Goal: Task Accomplishment & Management: Use online tool/utility

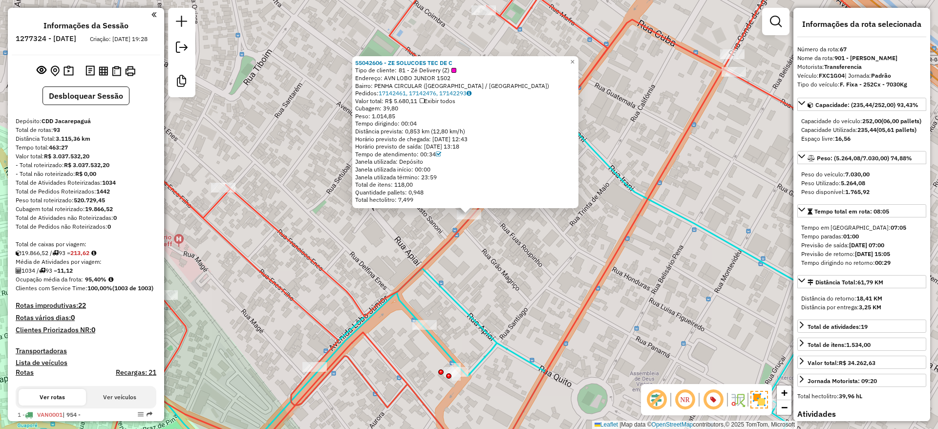
select select "**********"
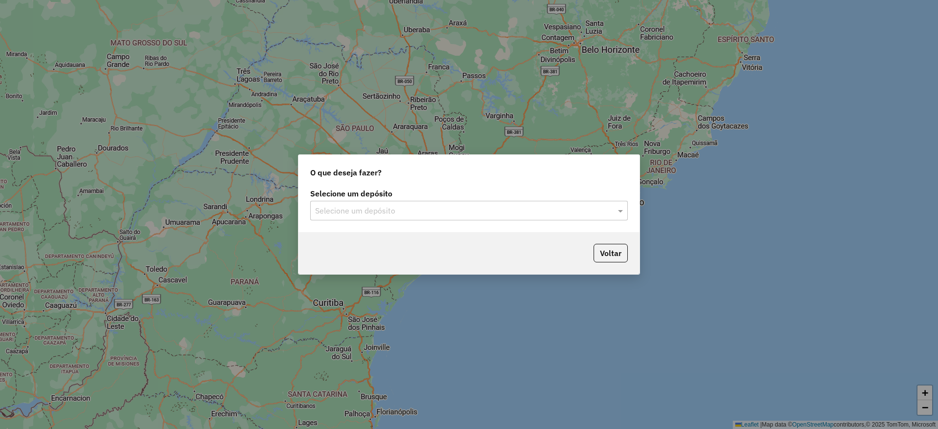
click at [444, 217] on div "Selecione um depósito" at bounding box center [469, 211] width 318 height 20
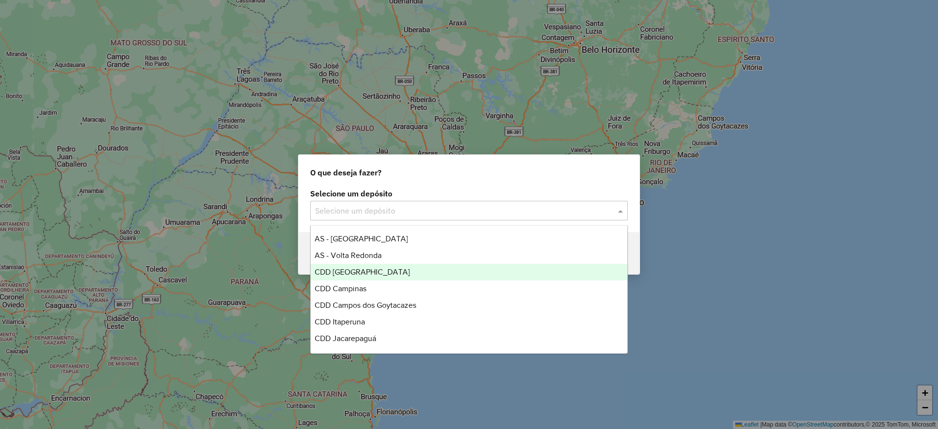
click at [385, 268] on div "CDD Belo Horizonte" at bounding box center [469, 272] width 317 height 17
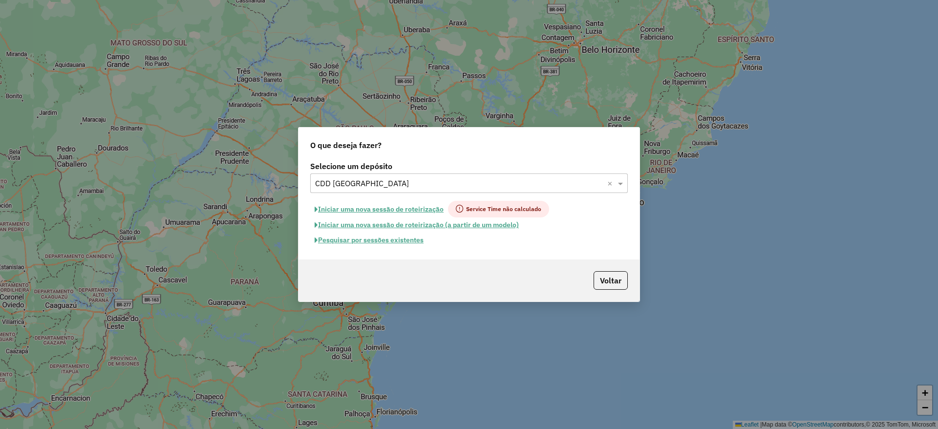
click at [400, 237] on button "Pesquisar por sessões existentes" at bounding box center [369, 240] width 118 height 15
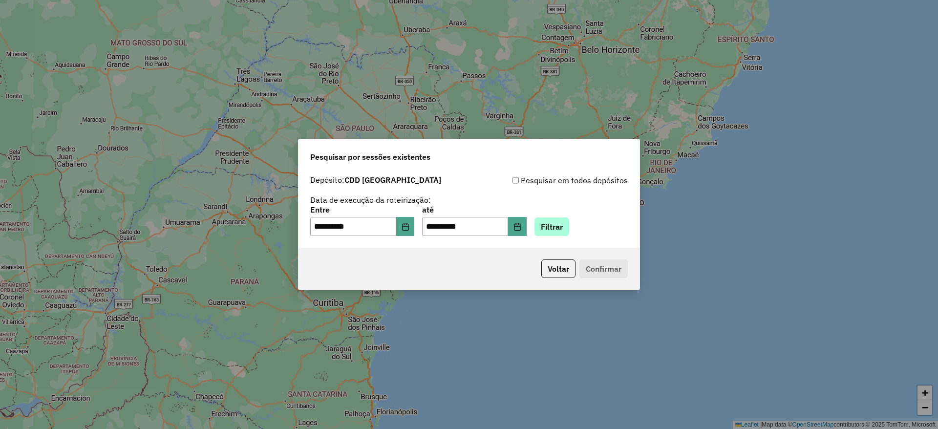
click at [565, 217] on div "**********" at bounding box center [469, 221] width 318 height 30
click at [565, 219] on button "Filtrar" at bounding box center [552, 226] width 35 height 19
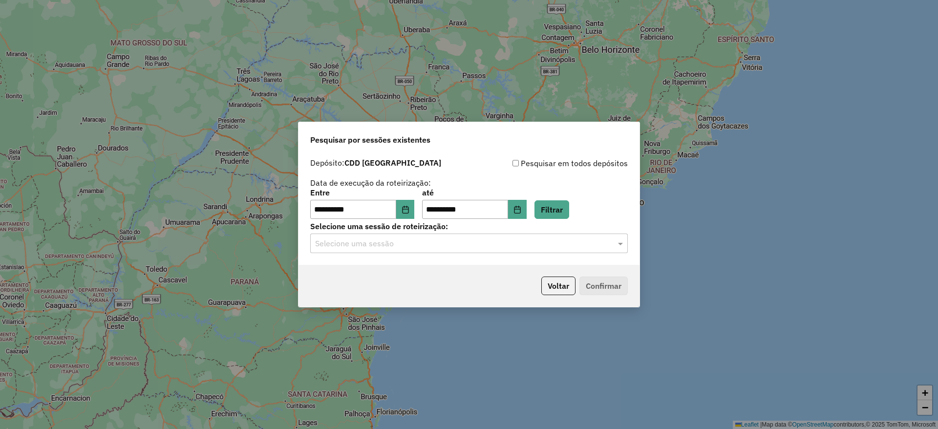
click at [439, 246] on input "text" at bounding box center [459, 244] width 288 height 12
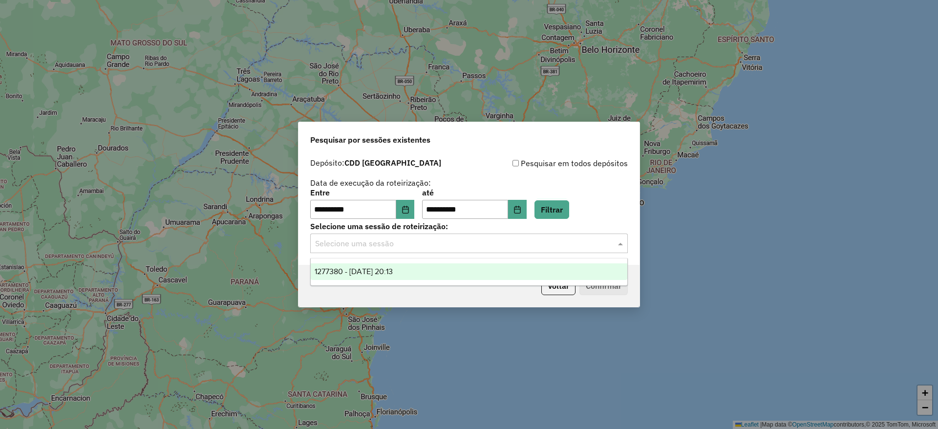
drag, startPoint x: 444, startPoint y: 271, endPoint x: 564, endPoint y: 281, distance: 120.1
click at [445, 271] on div "1277380 - 17/09/2025 20:13" at bounding box center [469, 271] width 317 height 17
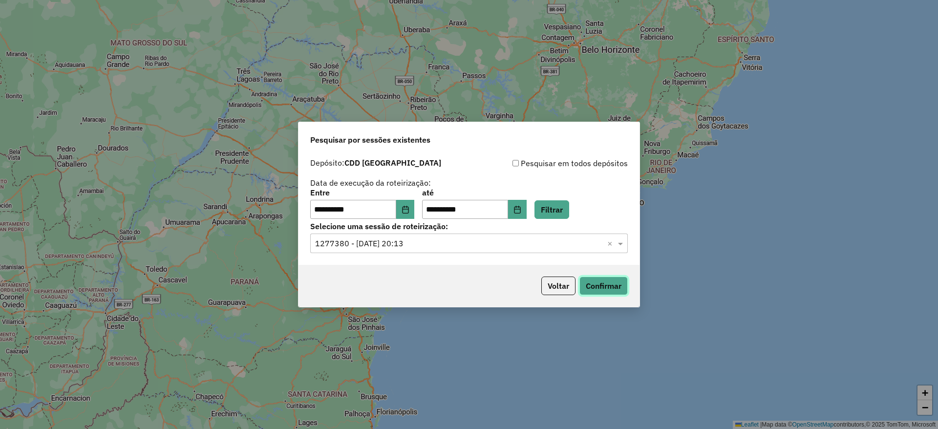
click at [604, 282] on button "Confirmar" at bounding box center [604, 286] width 48 height 19
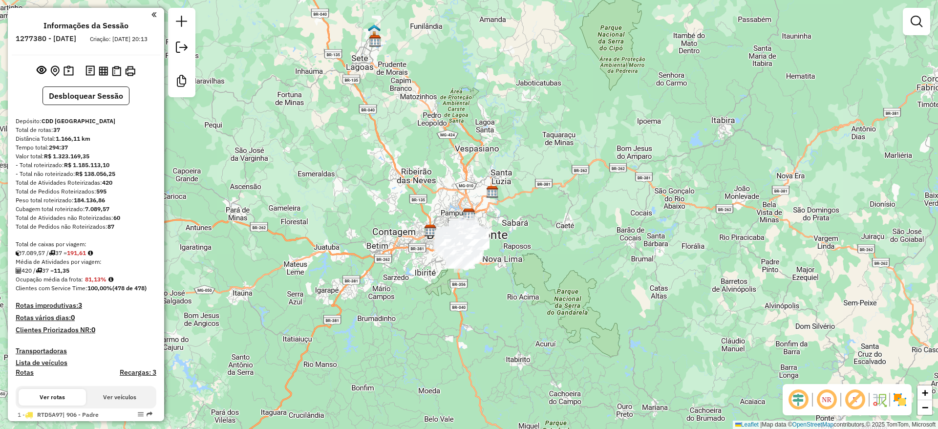
click at [798, 396] on em at bounding box center [798, 399] width 23 height 23
click at [860, 400] on em at bounding box center [855, 399] width 23 height 23
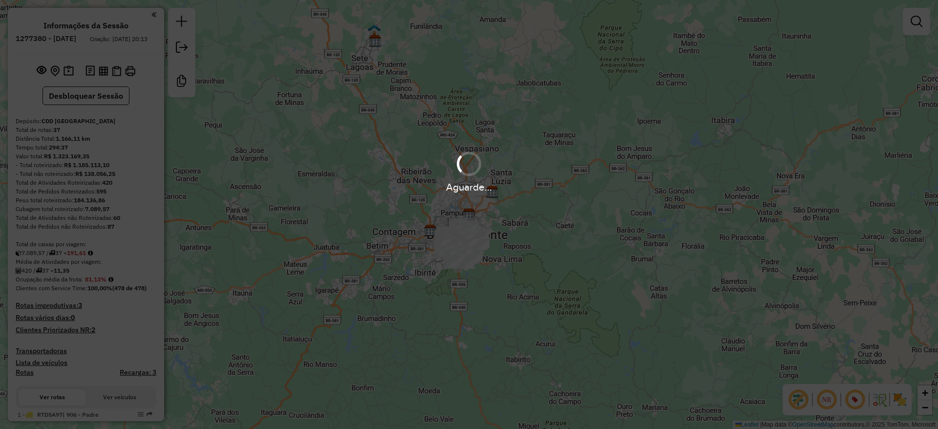
click at [900, 401] on img at bounding box center [900, 400] width 16 height 16
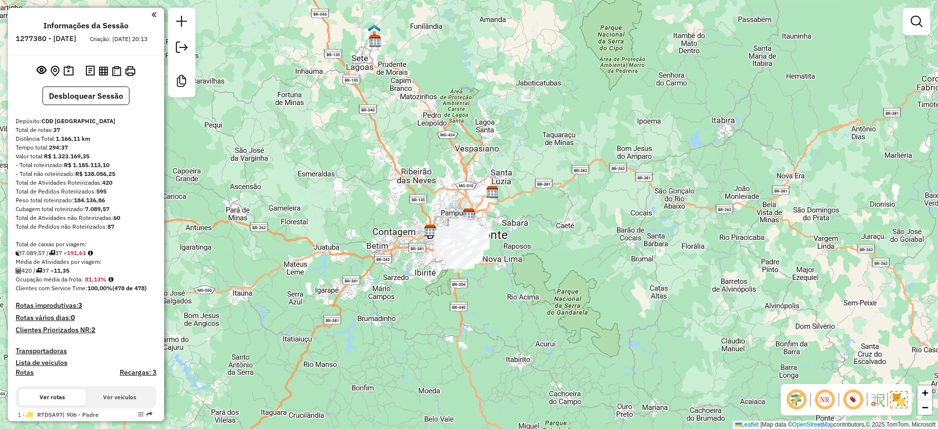
drag, startPoint x: 821, startPoint y: 299, endPoint x: 615, endPoint y: 302, distance: 205.8
click at [821, 299] on div "Janela de atendimento Grade de atendimento Capacidade Transportadoras Veículos …" at bounding box center [469, 214] width 938 height 429
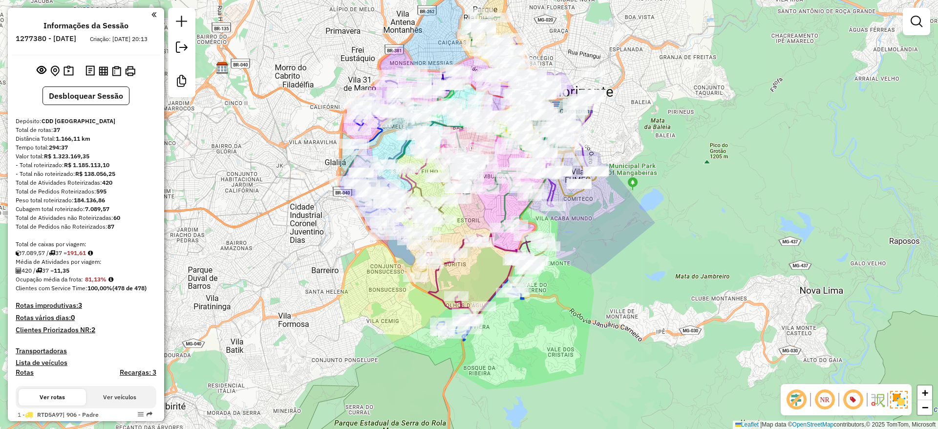
scroll to position [1796, 0]
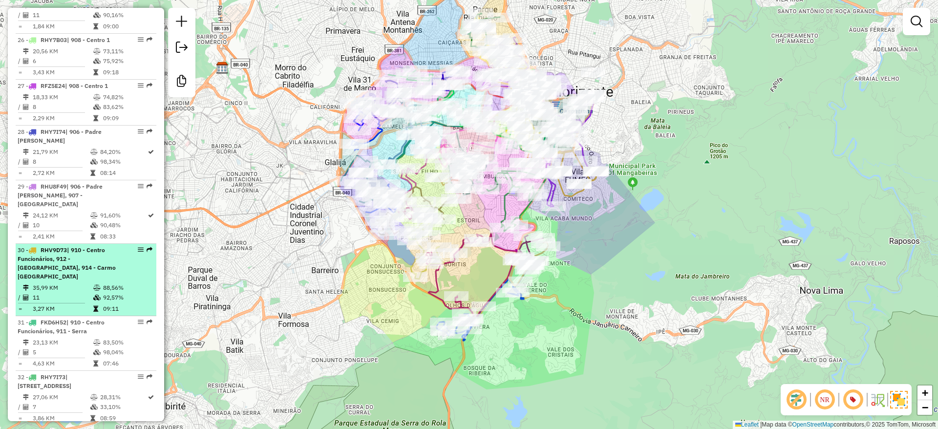
select select "**********"
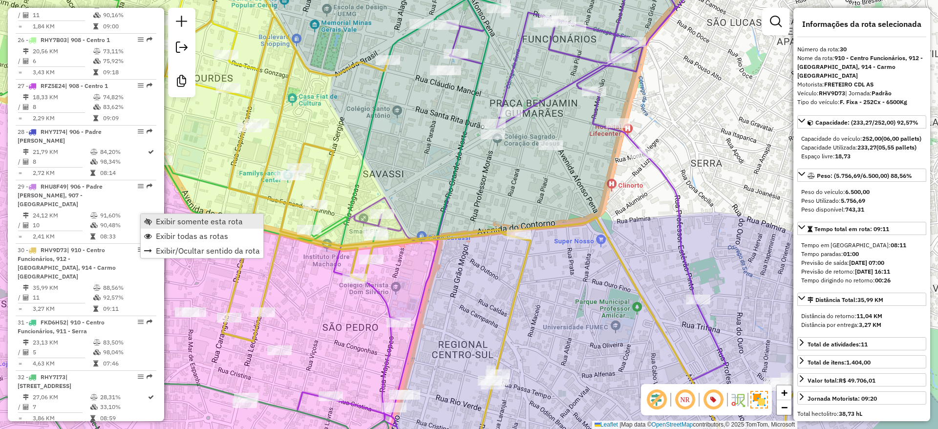
click at [212, 221] on span "Exibir somente esta rota" at bounding box center [199, 221] width 87 height 8
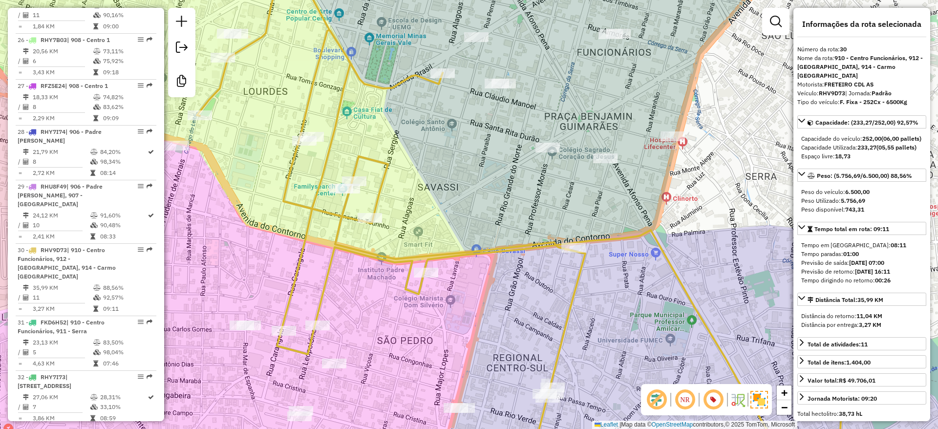
drag, startPoint x: 447, startPoint y: 173, endPoint x: 543, endPoint y: 198, distance: 98.8
click at [543, 198] on div "Janela de atendimento Grade de atendimento Capacidade Transportadoras Veículos …" at bounding box center [469, 214] width 938 height 429
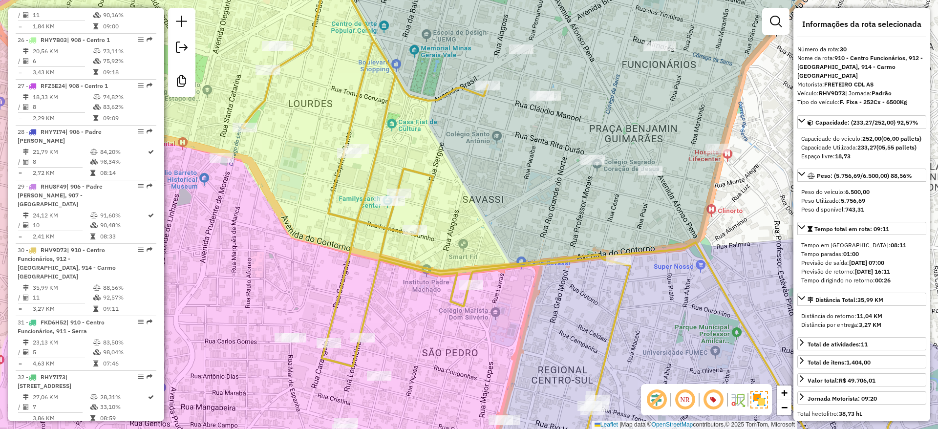
click at [688, 401] on em at bounding box center [684, 399] width 23 height 23
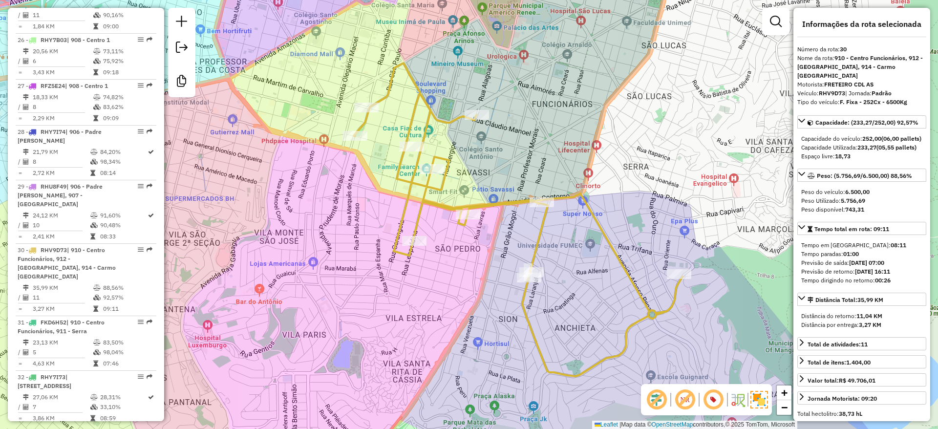
drag, startPoint x: 699, startPoint y: 154, endPoint x: 674, endPoint y: 154, distance: 25.4
click at [674, 154] on div "Janela de atendimento Grade de atendimento Capacidade Transportadoras Veículos …" at bounding box center [469, 214] width 938 height 429
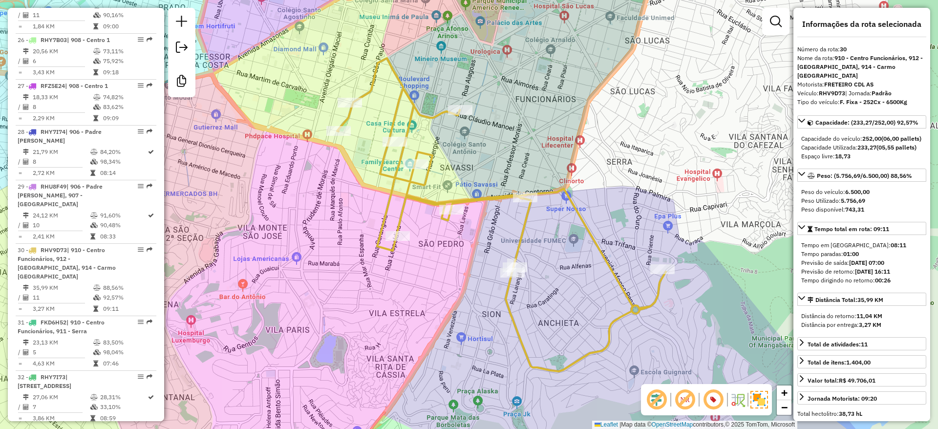
drag, startPoint x: 549, startPoint y: 153, endPoint x: 531, endPoint y: 152, distance: 18.1
click at [532, 149] on div "Janela de atendimento Grade de atendimento Capacidade Transportadoras Veículos …" at bounding box center [469, 214] width 938 height 429
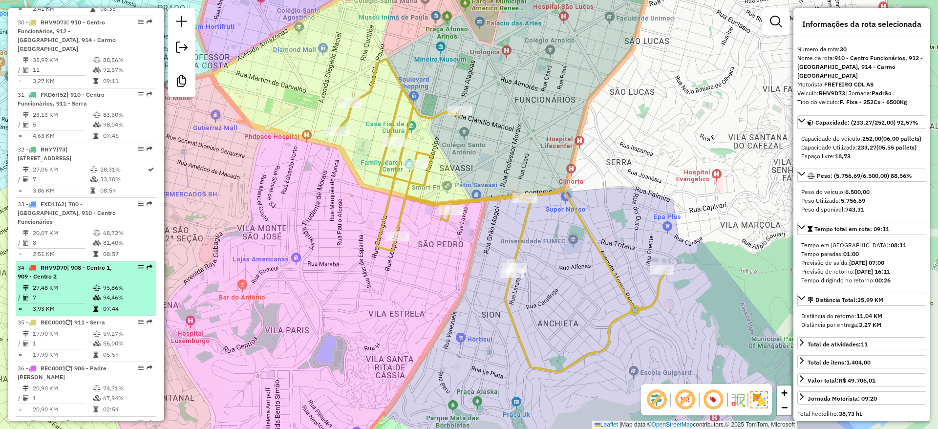
click at [133, 263] on div "34 - RHV9D70 | 908 - Centro 1, 909 - Centro 2" at bounding box center [86, 272] width 137 height 18
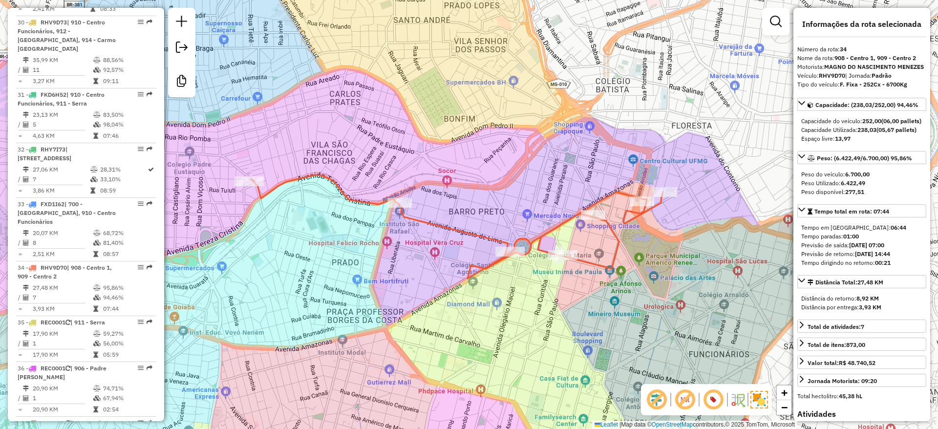
drag, startPoint x: 467, startPoint y: 290, endPoint x: 443, endPoint y: 261, distance: 37.6
click at [443, 261] on div "Janela de atendimento Grade de atendimento Capacidade Transportadoras Veículos …" at bounding box center [469, 214] width 938 height 429
click at [461, 238] on div "Janela de atendimento Grade de atendimento Capacidade Transportadoras Veículos …" at bounding box center [469, 214] width 938 height 429
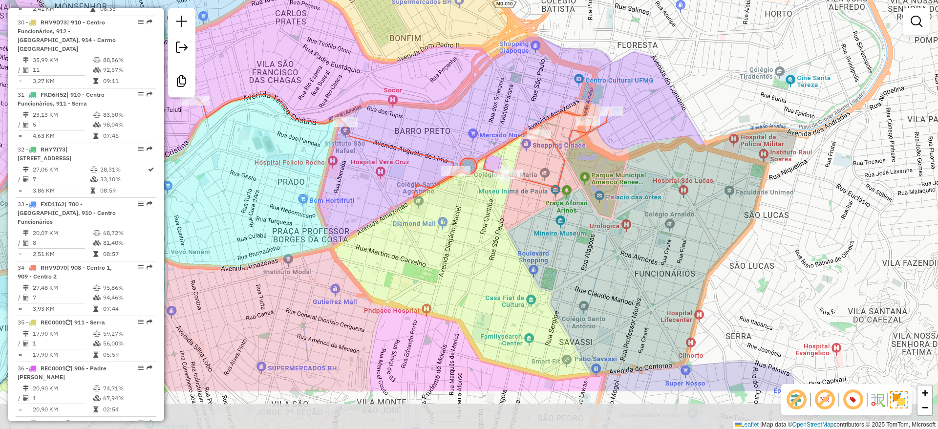
drag, startPoint x: 458, startPoint y: 320, endPoint x: 402, endPoint y: 238, distance: 99.2
click at [402, 238] on div "Janela de atendimento Grade de atendimento Capacidade Transportadoras Veículos …" at bounding box center [469, 214] width 938 height 429
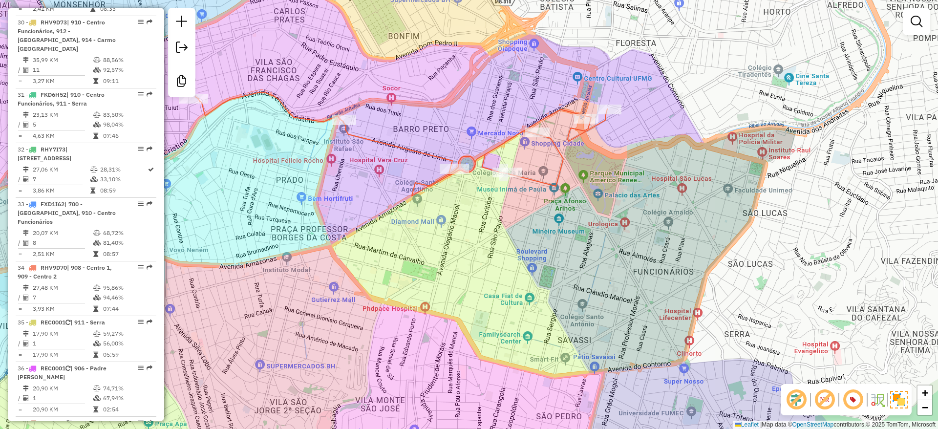
scroll to position [1796, 0]
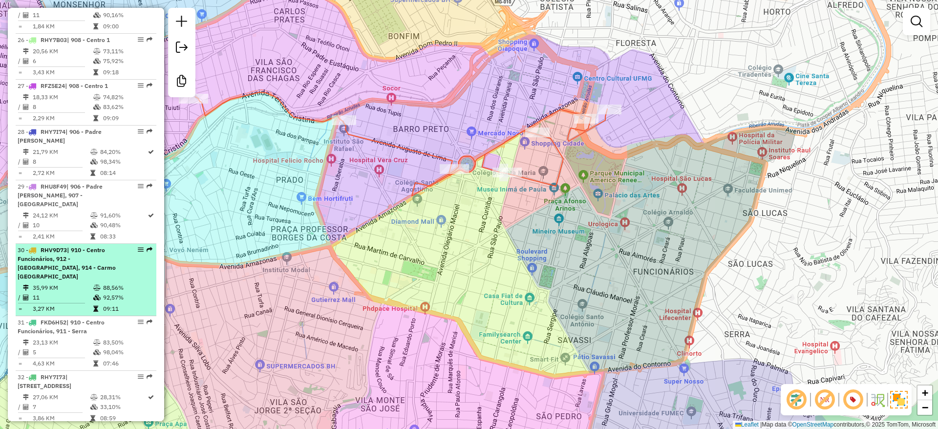
click at [117, 293] on td "92,57%" at bounding box center [127, 298] width 49 height 10
select select "**********"
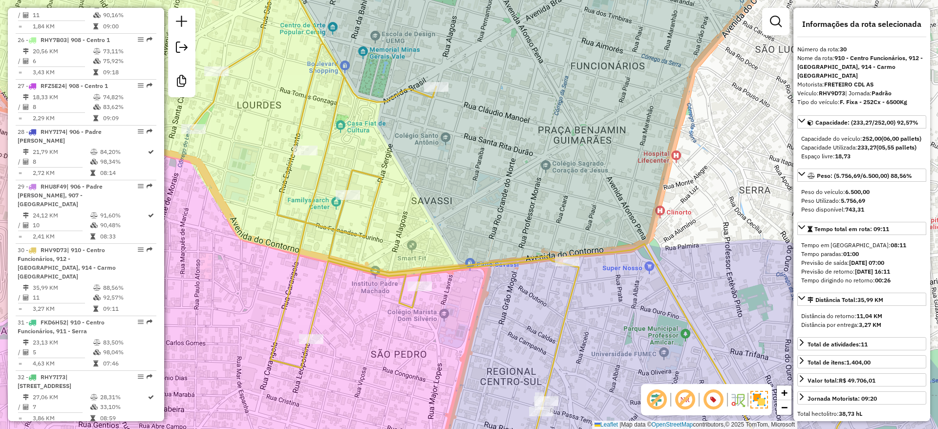
drag, startPoint x: 448, startPoint y: 178, endPoint x: 497, endPoint y: 205, distance: 55.4
click at [497, 205] on div "Janela de atendimento Grade de atendimento Capacidade Transportadoras Veículos …" at bounding box center [469, 214] width 938 height 429
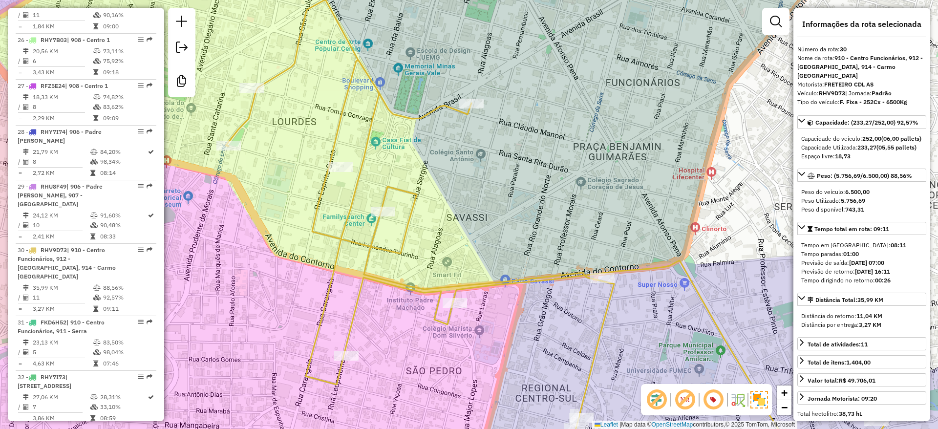
drag, startPoint x: 539, startPoint y: 191, endPoint x: 602, endPoint y: 223, distance: 70.2
click at [602, 223] on div "Janela de atendimento Grade de atendimento Capacidade Transportadoras Veículos …" at bounding box center [469, 214] width 938 height 429
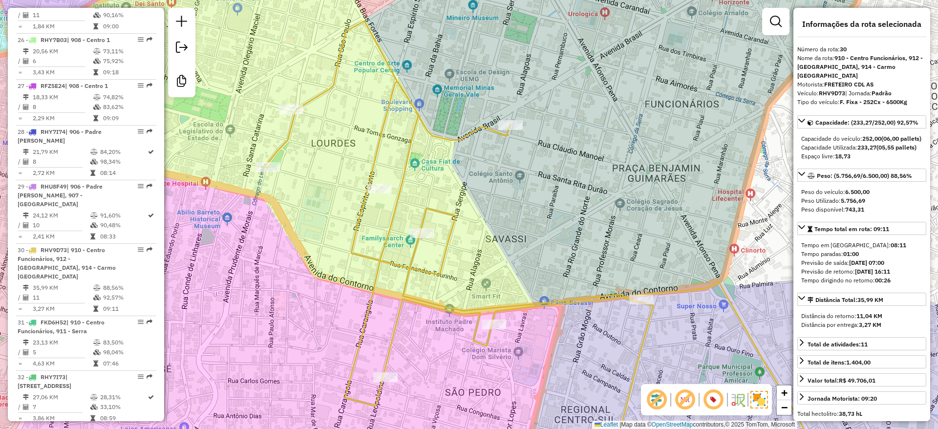
scroll to position [2024, 0]
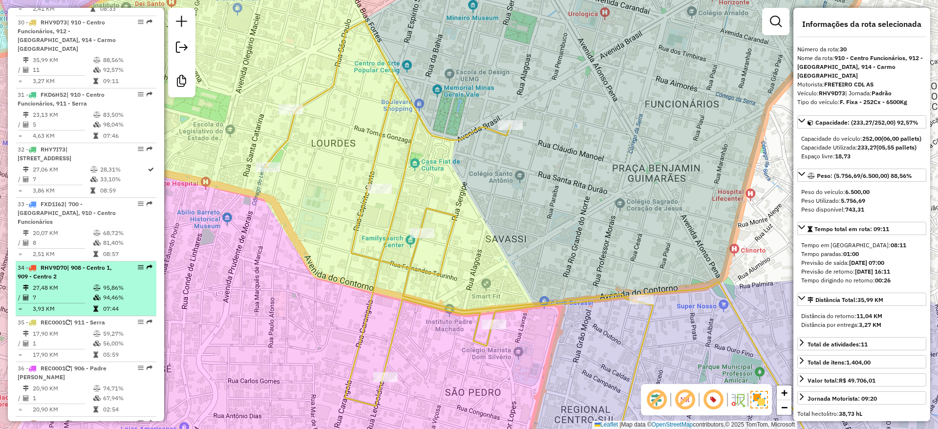
click at [135, 283] on td "95,86%" at bounding box center [127, 288] width 49 height 10
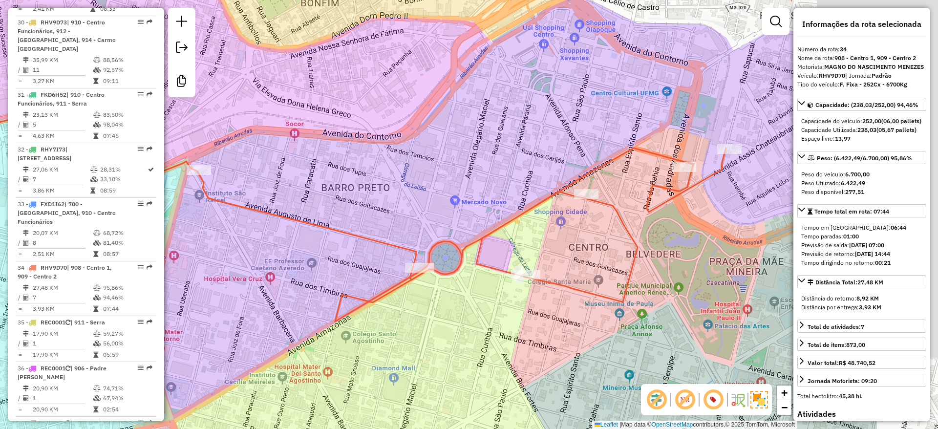
drag, startPoint x: 592, startPoint y: 321, endPoint x: 437, endPoint y: 307, distance: 155.5
click at [437, 307] on div "Janela de atendimento Grade de atendimento Capacidade Transportadoras Veículos …" at bounding box center [469, 214] width 938 height 429
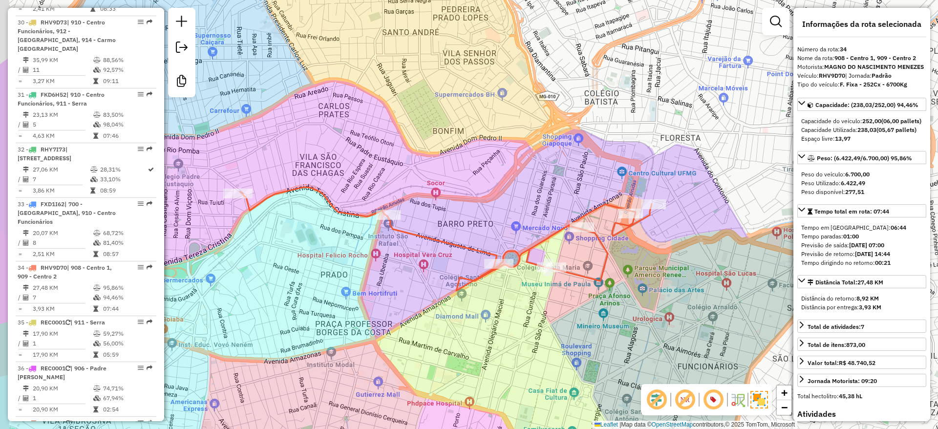
drag, startPoint x: 439, startPoint y: 325, endPoint x: 511, endPoint y: 302, distance: 75.9
click at [511, 302] on div "Janela de atendimento Grade de atendimento Capacidade Transportadoras Veículos …" at bounding box center [469, 214] width 938 height 429
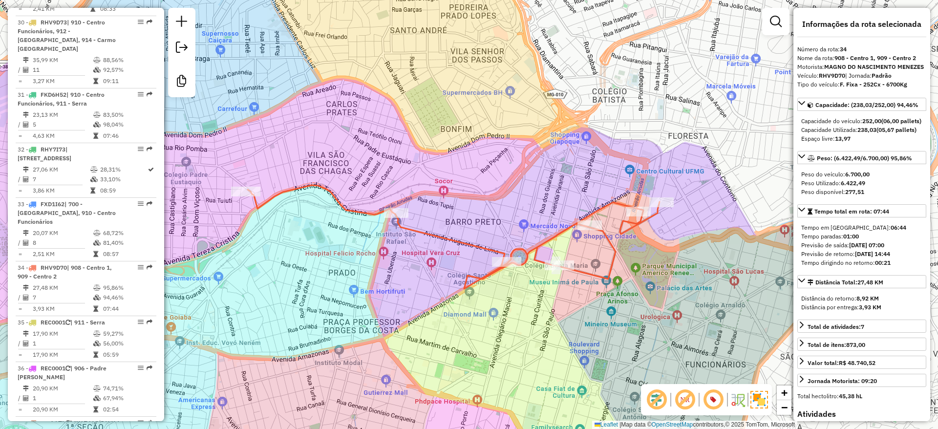
click at [507, 271] on icon at bounding box center [454, 237] width 412 height 104
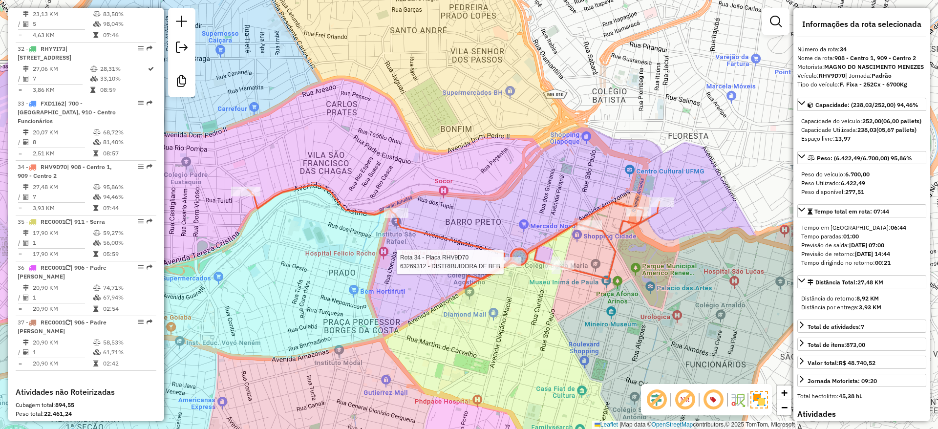
scroll to position [2225, 0]
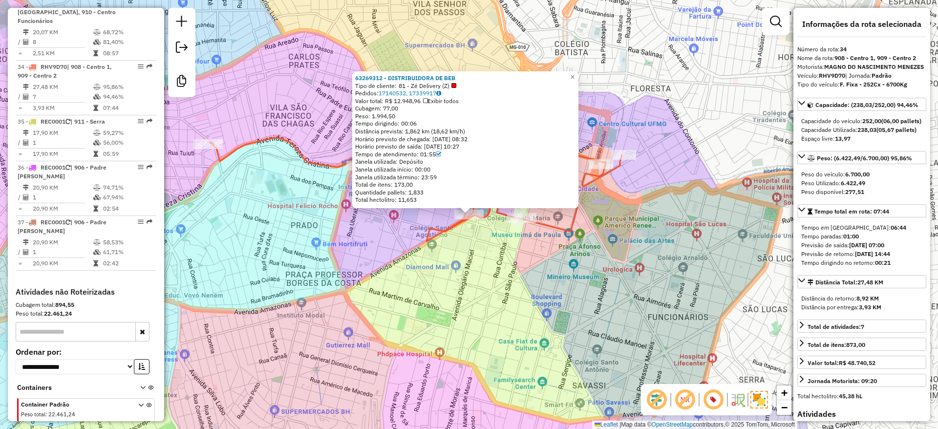
click at [440, 294] on div "63269312 - DISTRIBUIDORA DE BEB Tipo de cliente: 81 - Zé Delivery (Z) Pedidos: …" at bounding box center [469, 214] width 938 height 429
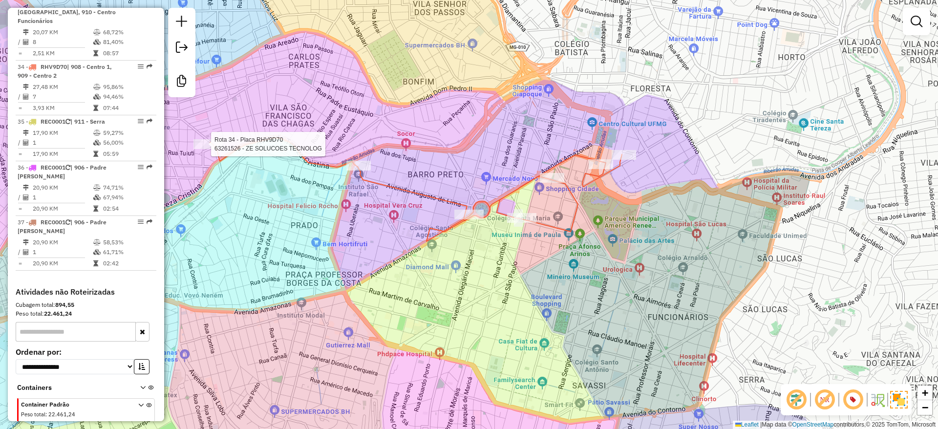
select select "**********"
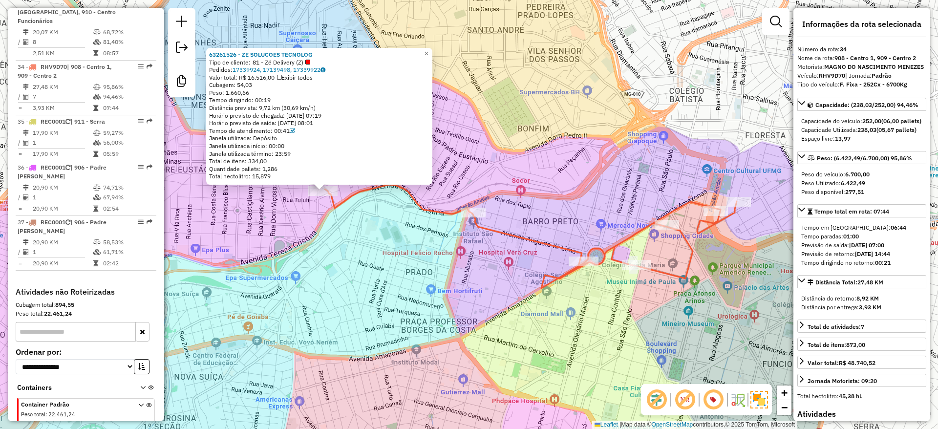
drag, startPoint x: 588, startPoint y: 335, endPoint x: 444, endPoint y: 311, distance: 145.6
click at [444, 311] on div "63261526 - ZE SOLUCOES TECNOLOG Tipo de cliente: 81 - Zé Delivery (Z) Pedidos: …" at bounding box center [469, 214] width 938 height 429
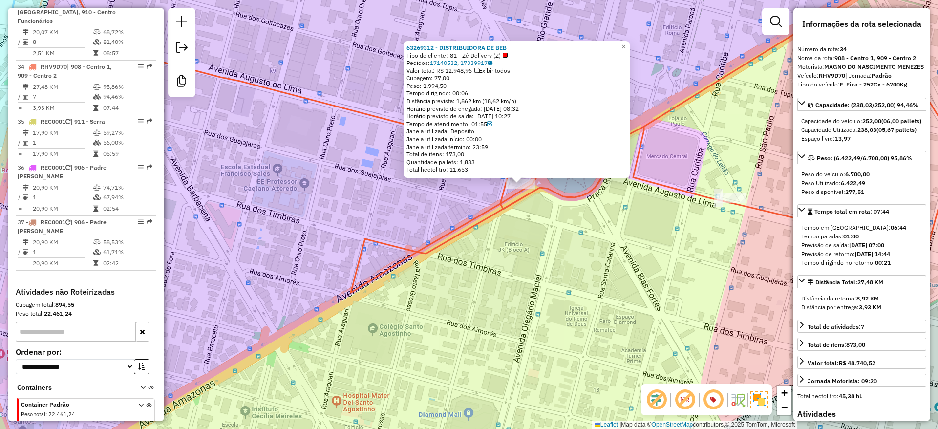
drag, startPoint x: 592, startPoint y: 228, endPoint x: 562, endPoint y: 257, distance: 41.8
click at [562, 257] on div "63269312 - DISTRIBUIDORA DE BEB Tipo de cliente: 81 - Zé Delivery (Z) Pedidos: …" at bounding box center [469, 214] width 938 height 429
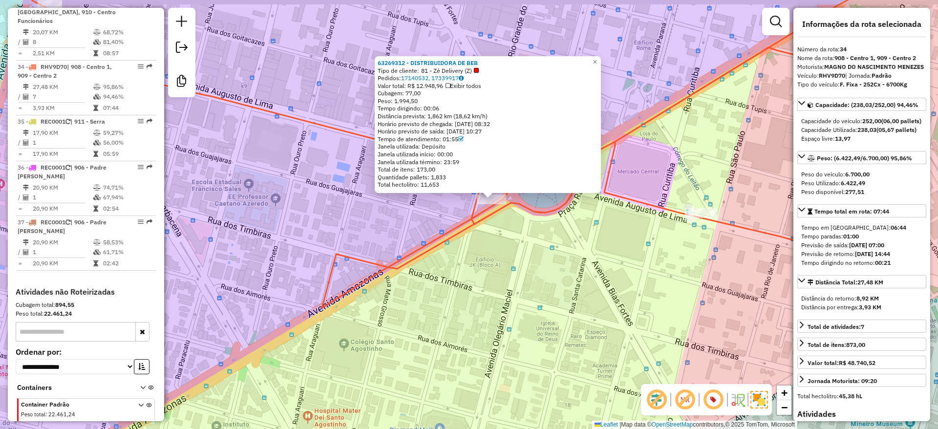
drag, startPoint x: 562, startPoint y: 257, endPoint x: 493, endPoint y: 288, distance: 75.5
click at [493, 288] on div "63269312 - DISTRIBUIDORA DE BEB Tipo de cliente: 81 - Zé Delivery (Z) Pedidos: …" at bounding box center [469, 214] width 938 height 429
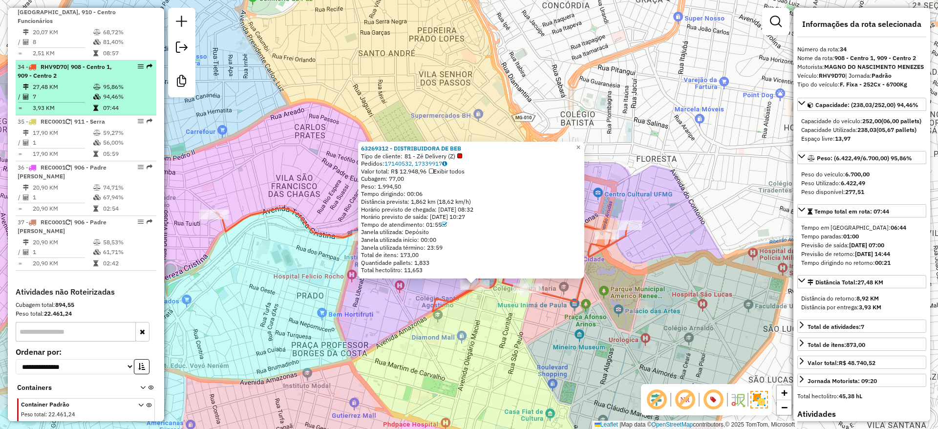
click at [100, 92] on td at bounding box center [98, 97] width 10 height 10
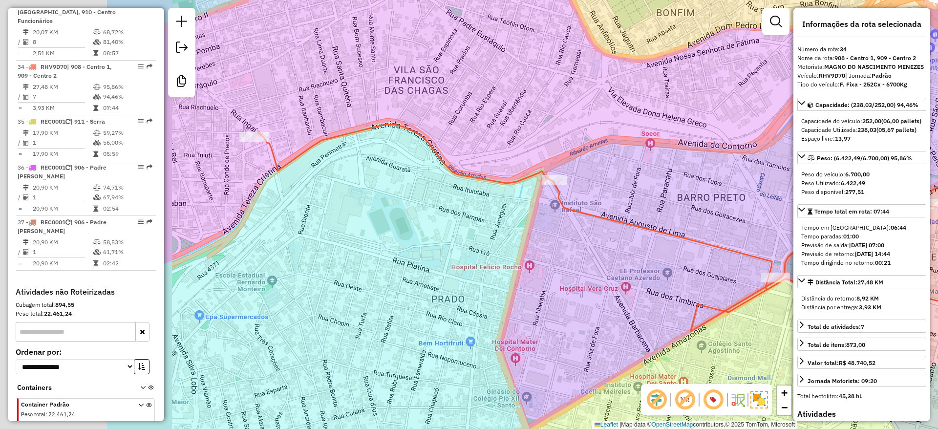
drag, startPoint x: 367, startPoint y: 108, endPoint x: 582, endPoint y: 102, distance: 215.1
click at [582, 102] on div "Janela de atendimento Grade de atendimento Capacidade Transportadoras Veículos …" at bounding box center [469, 214] width 938 height 429
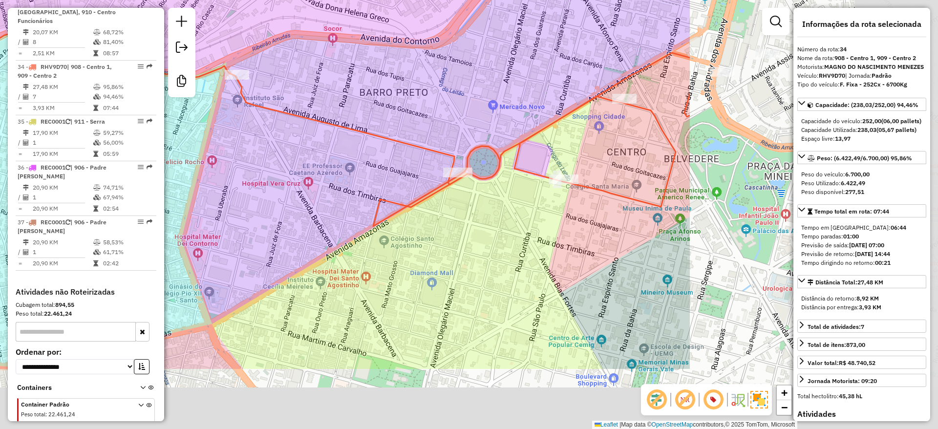
drag, startPoint x: 680, startPoint y: 190, endPoint x: 314, endPoint y: 80, distance: 382.4
click at [314, 80] on div "Janela de atendimento Grade de atendimento Capacidade Transportadoras Veículos …" at bounding box center [469, 214] width 938 height 429
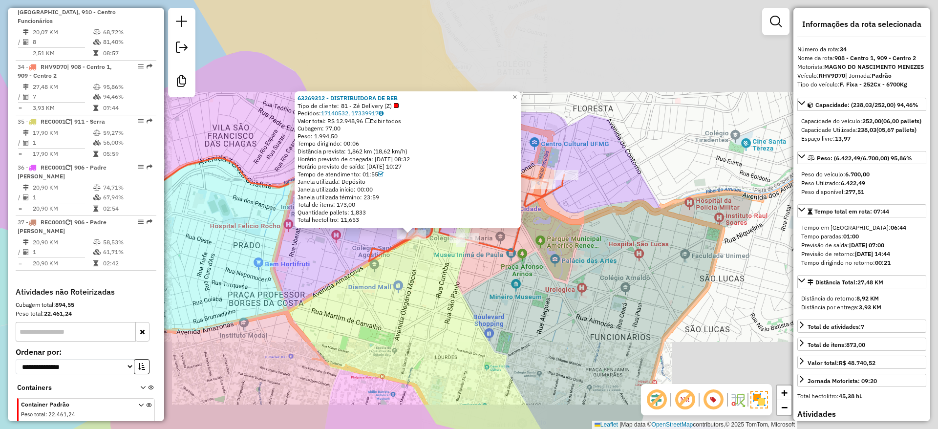
click at [346, 256] on div "63269312 - DISTRIBUIDORA DE BEB Tipo de cliente: 81 - Zé Delivery (Z) Pedidos: …" at bounding box center [469, 214] width 938 height 429
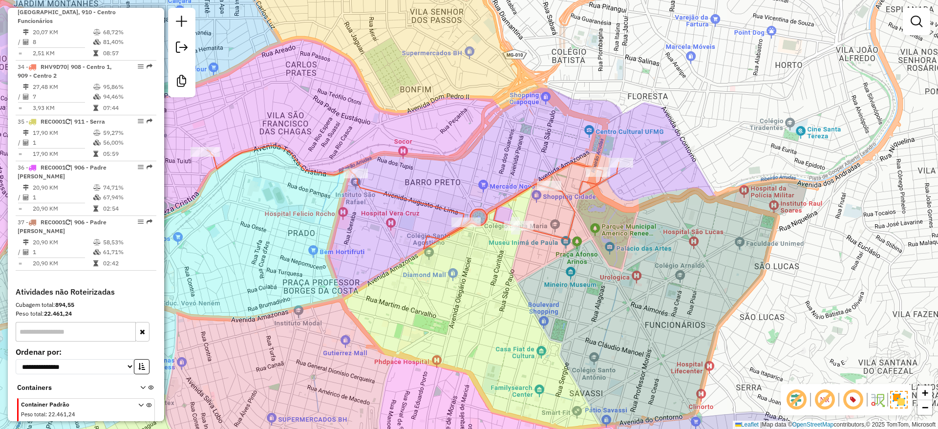
drag, startPoint x: 327, startPoint y: 274, endPoint x: 382, endPoint y: 262, distance: 56.1
click at [382, 262] on div "Janela de atendimento Grade de atendimento Capacidade Transportadoras Veículos …" at bounding box center [469, 214] width 938 height 429
drag, startPoint x: 382, startPoint y: 262, endPoint x: 389, endPoint y: 262, distance: 6.4
click at [389, 262] on div "Janela de atendimento Grade de atendimento Capacidade Transportadoras Veículos …" at bounding box center [469, 214] width 938 height 429
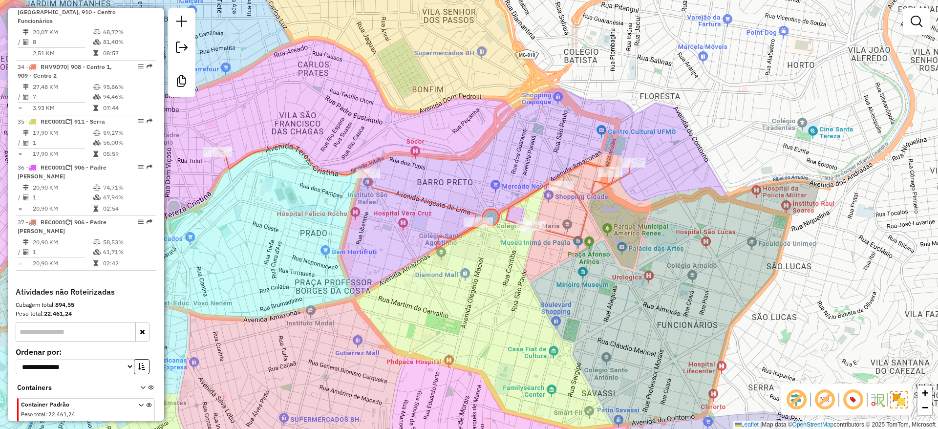
drag, startPoint x: 391, startPoint y: 262, endPoint x: 396, endPoint y: 262, distance: 5.9
click at [396, 262] on div "Janela de atendimento Grade de atendimento Capacidade Transportadoras Veículos …" at bounding box center [469, 214] width 938 height 429
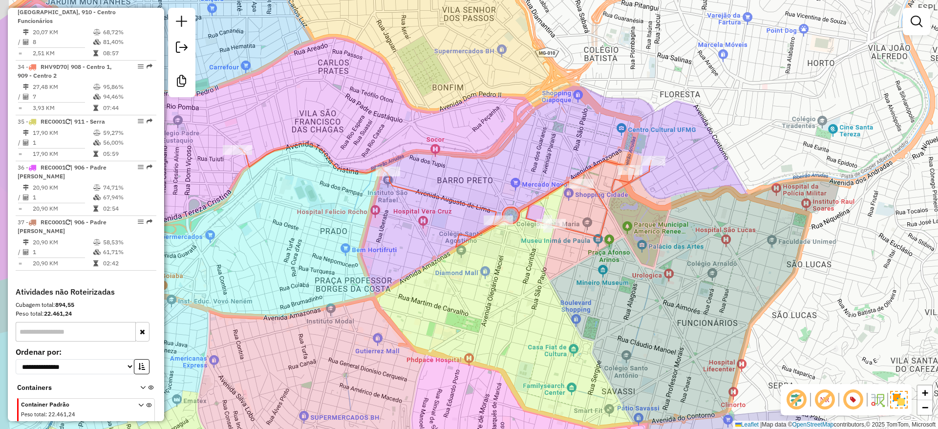
drag, startPoint x: 490, startPoint y: 186, endPoint x: 538, endPoint y: 183, distance: 48.0
click at [538, 183] on div "Janela de atendimento Grade de atendimento Capacidade Transportadoras Veículos …" at bounding box center [469, 214] width 938 height 429
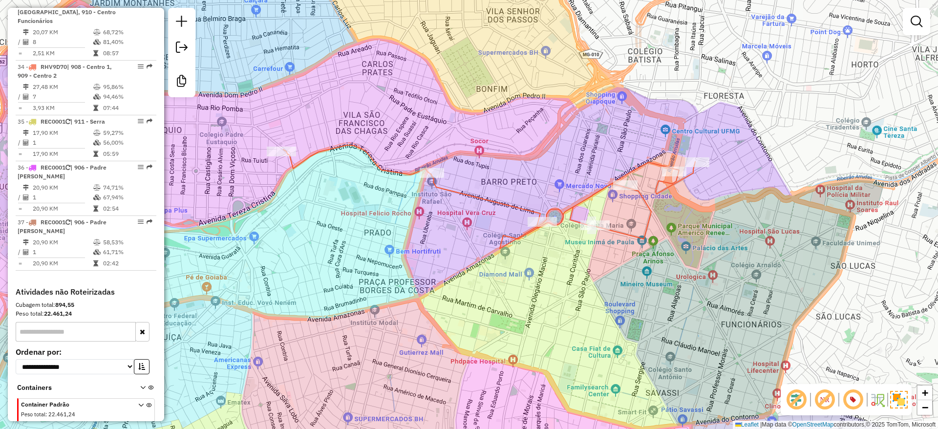
drag, startPoint x: 540, startPoint y: 183, endPoint x: 551, endPoint y: 186, distance: 11.6
click at [551, 186] on div "Janela de atendimento Grade de atendimento Capacidade Transportadoras Veículos …" at bounding box center [469, 214] width 938 height 429
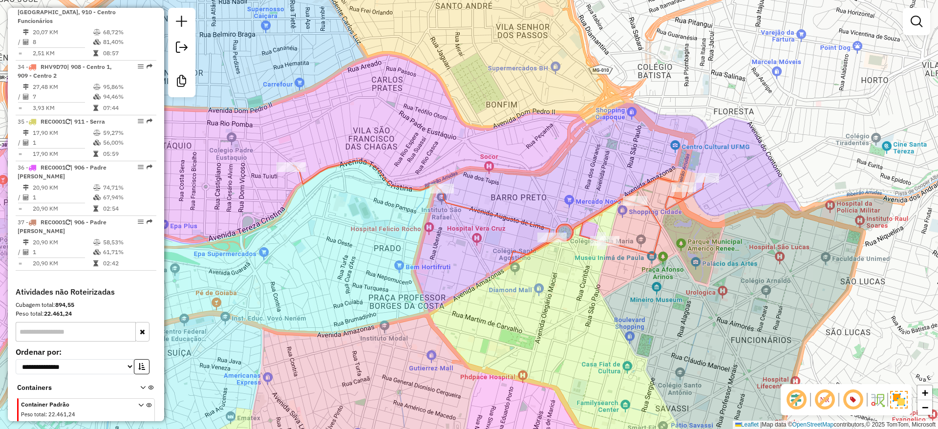
drag, startPoint x: 599, startPoint y: 122, endPoint x: 603, endPoint y: 146, distance: 24.3
click at [603, 146] on div "Janela de atendimento Grade de atendimento Capacidade Transportadoras Veículos …" at bounding box center [469, 214] width 938 height 429
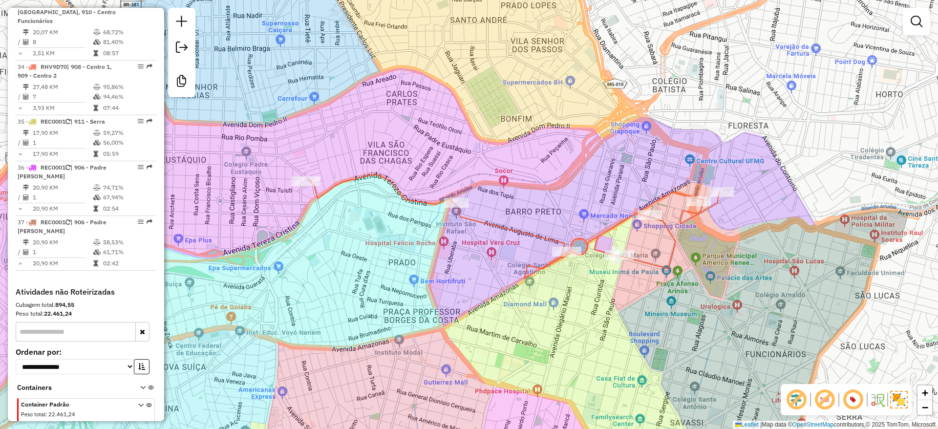
drag, startPoint x: 549, startPoint y: 114, endPoint x: 563, endPoint y: 127, distance: 18.7
click at [563, 127] on div "Janela de atendimento Grade de atendimento Capacidade Transportadoras Veículos …" at bounding box center [469, 214] width 938 height 429
select select "**********"
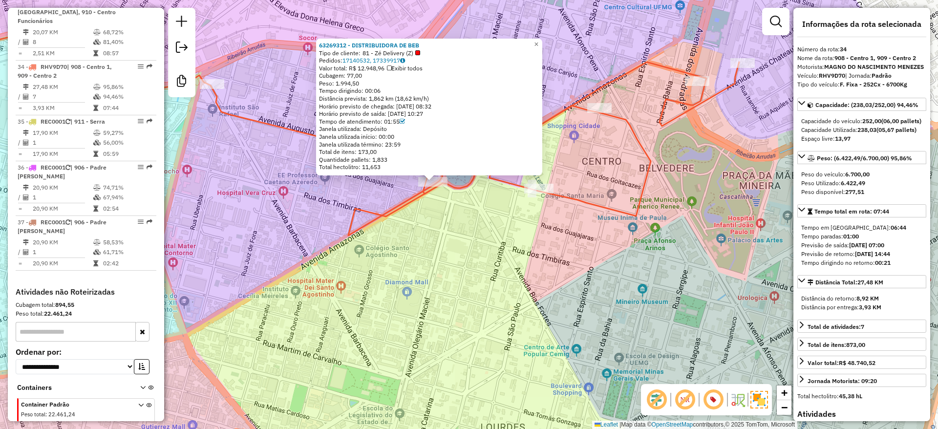
click at [506, 247] on div "63269312 - DISTRIBUIDORA DE BEB Tipo de cliente: 81 - Zé Delivery (Z) Pedidos: …" at bounding box center [469, 214] width 938 height 429
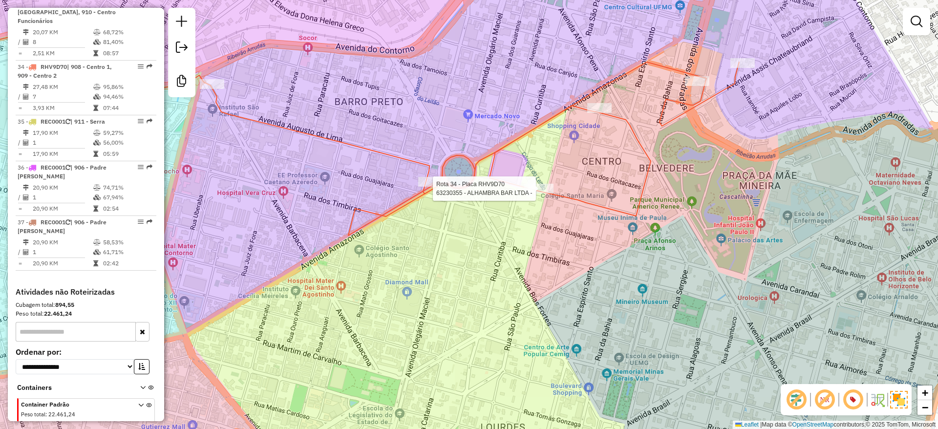
click at [539, 194] on div at bounding box center [538, 189] width 29 height 10
select select "**********"
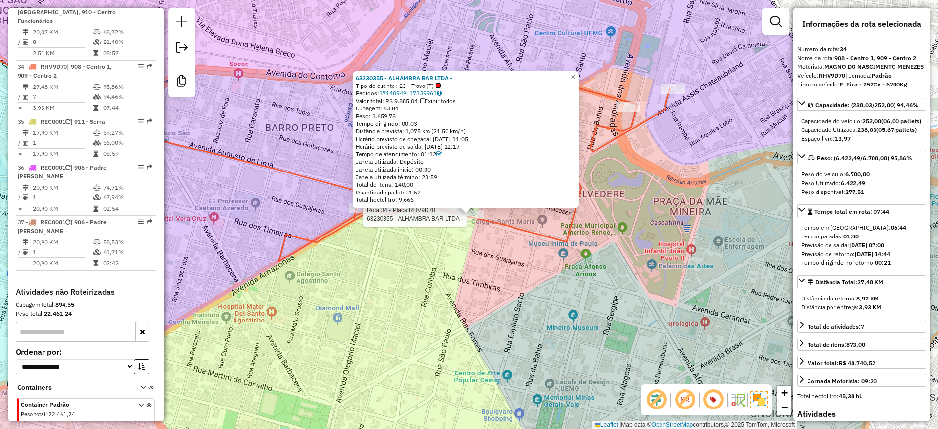
click at [475, 219] on div at bounding box center [469, 215] width 29 height 10
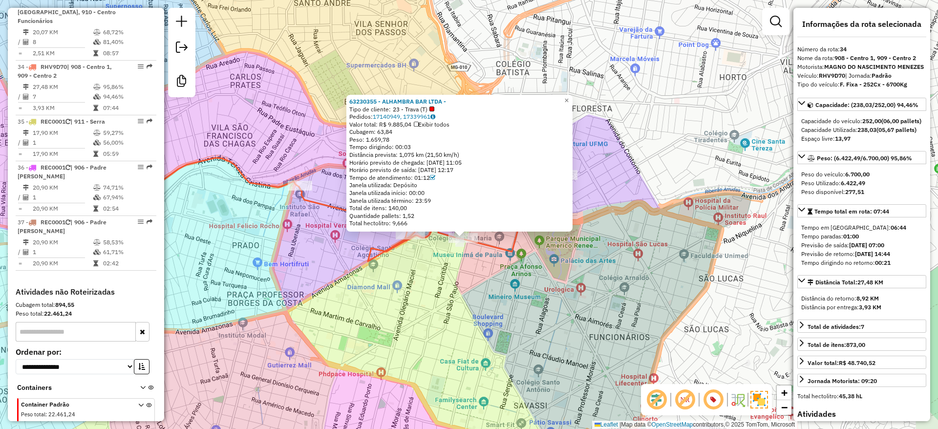
drag, startPoint x: 434, startPoint y: 294, endPoint x: 482, endPoint y: 302, distance: 49.1
click at [482, 302] on div "63230355 - ALHAMBRA BAR LTDA - Tipo de cliente: 23 - Trava (T) Pedidos: 1714094…" at bounding box center [469, 214] width 938 height 429
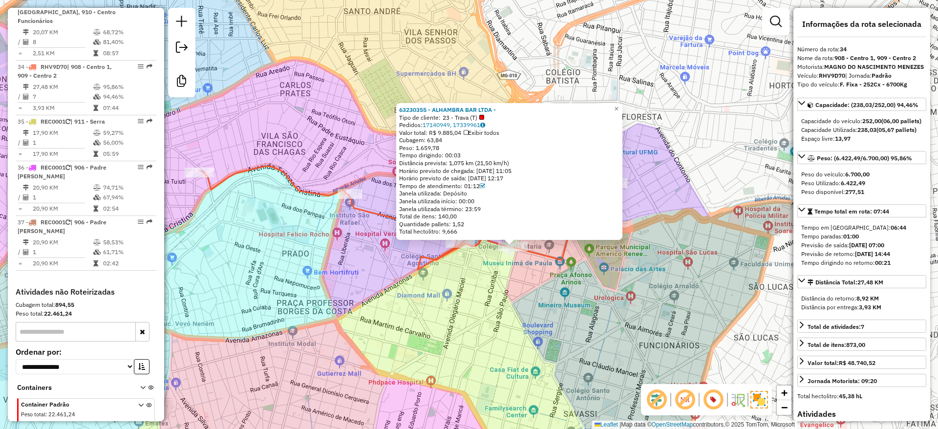
click at [482, 303] on div "63230355 - ALHAMBRA BAR LTDA - Tipo de cliente: 23 - Trava (T) Pedidos: 1714094…" at bounding box center [469, 214] width 938 height 429
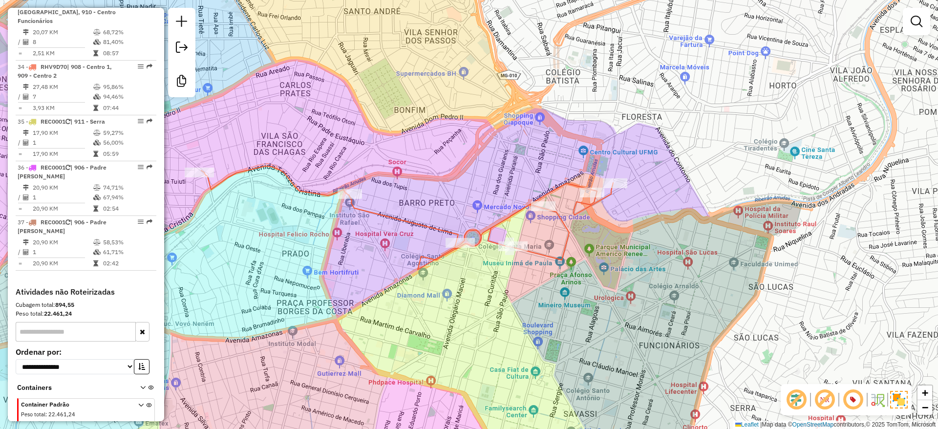
click at [871, 94] on div "Janela de atendimento Grade de atendimento Capacidade Transportadoras Veículos …" at bounding box center [469, 214] width 938 height 429
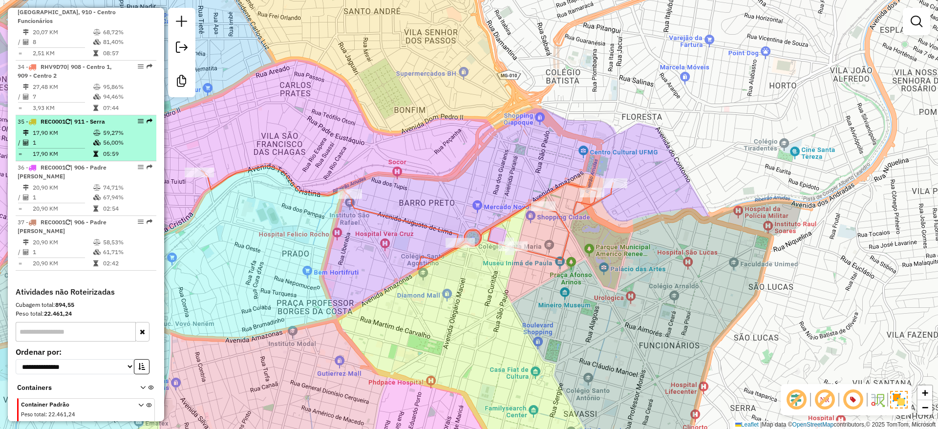
select select "**********"
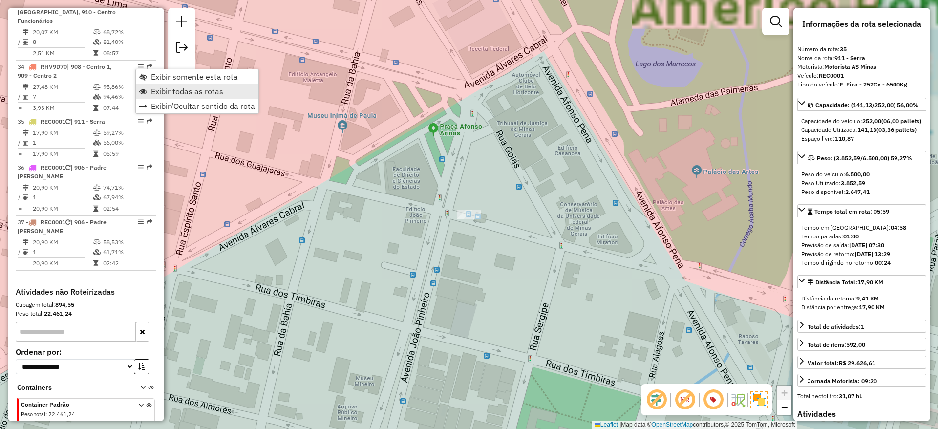
click at [183, 92] on span "Exibir todas as rotas" at bounding box center [187, 91] width 72 height 8
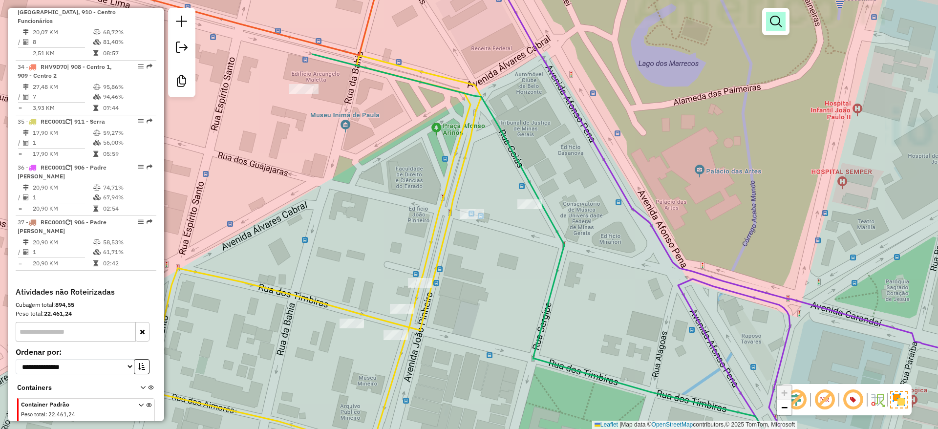
click at [779, 13] on link at bounding box center [776, 22] width 20 height 20
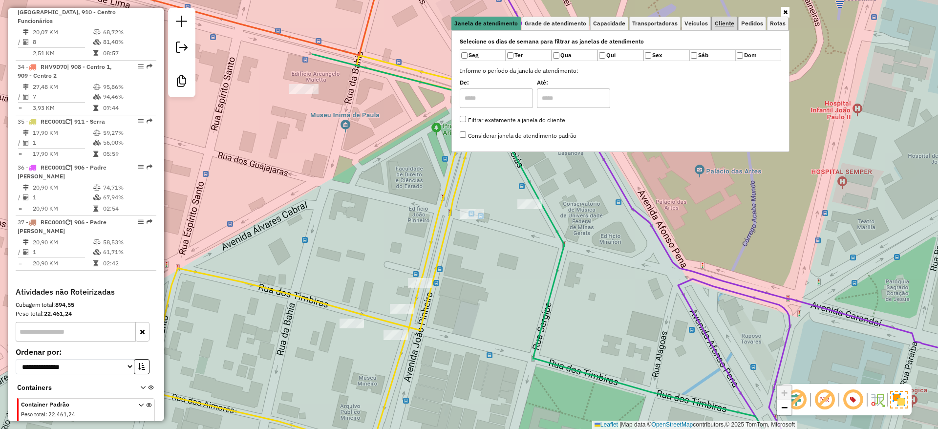
click at [725, 28] on link "Cliente" at bounding box center [724, 24] width 25 height 14
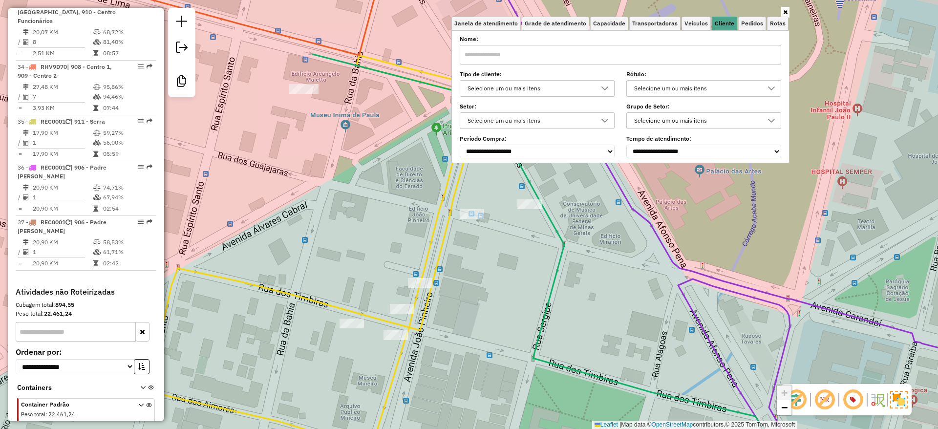
click at [547, 90] on div "Selecione um ou mais itens" at bounding box center [529, 89] width 131 height 16
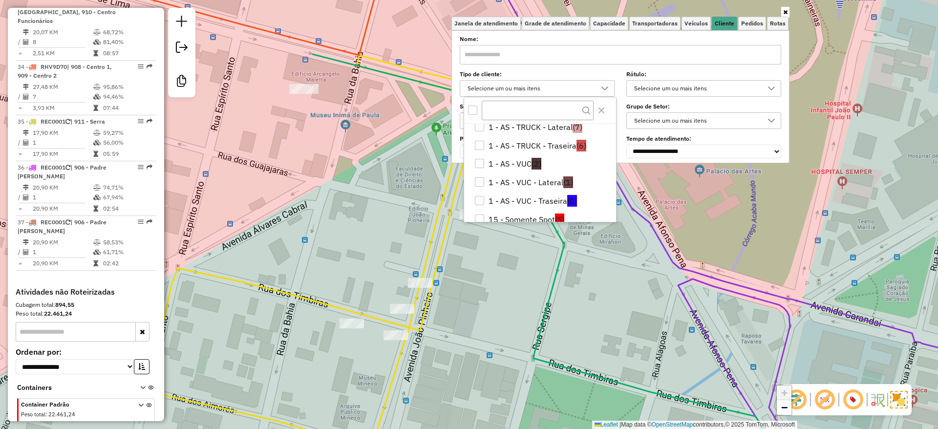
scroll to position [293, 0]
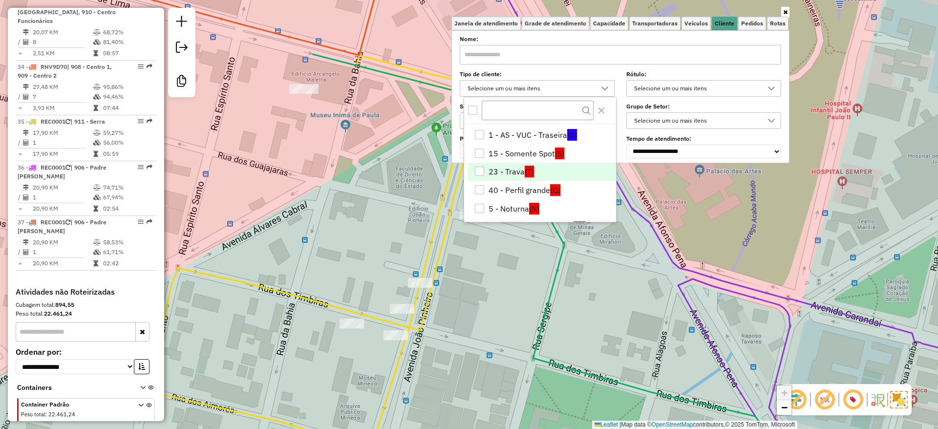
click at [543, 171] on li "23 - Trava (T)" at bounding box center [542, 172] width 148 height 19
click at [387, 132] on div "Janela de atendimento Grade de atendimento Capacidade Transportadoras Veículos …" at bounding box center [469, 214] width 938 height 429
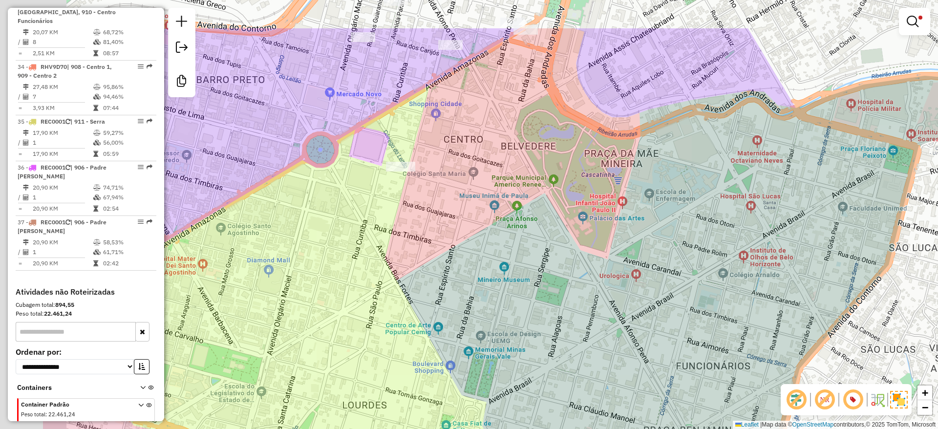
drag, startPoint x: 499, startPoint y: 257, endPoint x: 558, endPoint y: 264, distance: 60.1
click at [539, 264] on div "Limpar filtros Janela de atendimento Grade de atendimento Capacidade Transporta…" at bounding box center [469, 214] width 938 height 429
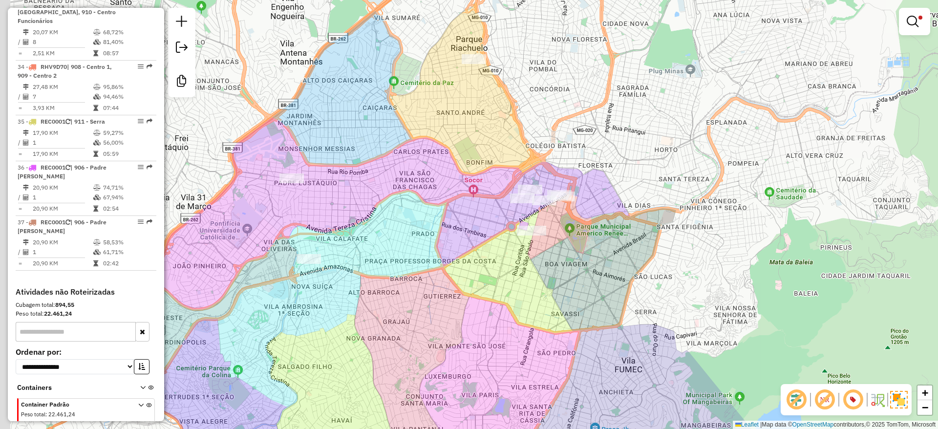
drag, startPoint x: 550, startPoint y: 244, endPoint x: 565, endPoint y: 250, distance: 16.1
click at [565, 250] on div "Limpar filtros Janela de atendimento Grade de atendimento Capacidade Transporta…" at bounding box center [469, 214] width 938 height 429
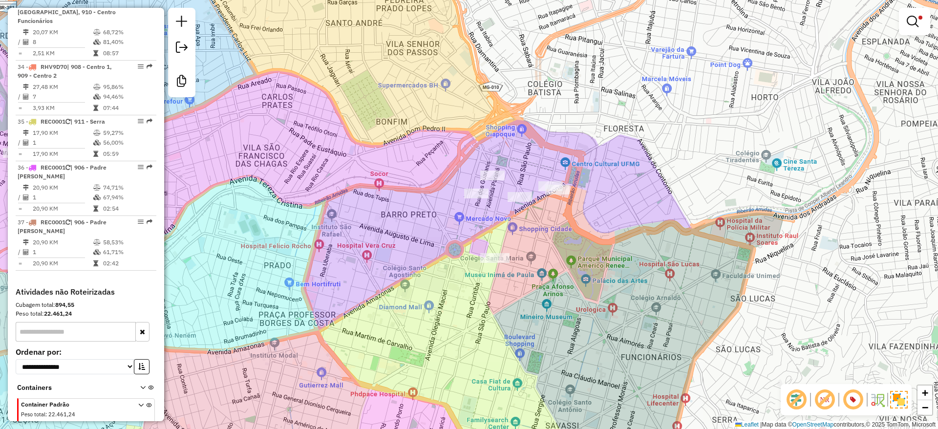
drag, startPoint x: 446, startPoint y: 227, endPoint x: 436, endPoint y: 202, distance: 26.8
click at [417, 212] on div "Limpar filtros Janela de atendimento Grade de atendimento Capacidade Transporta…" at bounding box center [469, 214] width 938 height 429
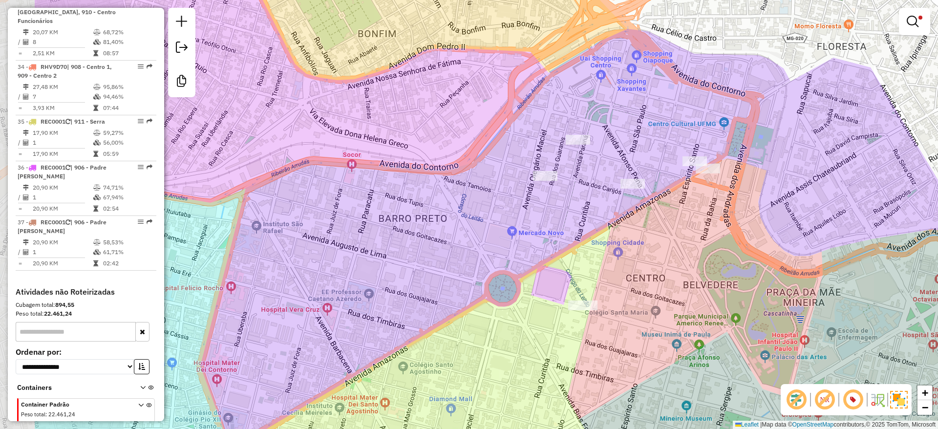
drag, startPoint x: 359, startPoint y: 232, endPoint x: 621, endPoint y: 228, distance: 262.5
click at [621, 228] on div "Limpar filtros Janela de atendimento Grade de atendimento Capacidade Transporta…" at bounding box center [469, 214] width 938 height 429
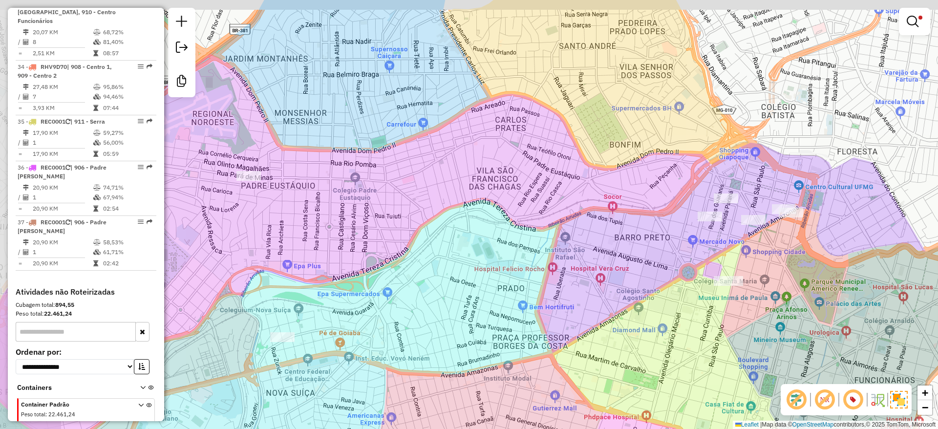
drag, startPoint x: 436, startPoint y: 199, endPoint x: 603, endPoint y: 255, distance: 176.2
click at [603, 255] on div "Limpar filtros Janela de atendimento Grade de atendimento Capacidade Transporta…" at bounding box center [469, 214] width 938 height 429
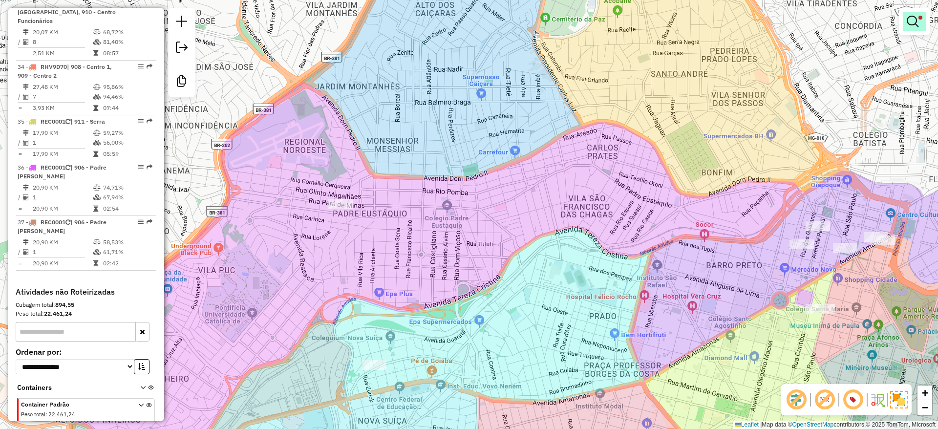
click at [912, 22] on em at bounding box center [913, 22] width 12 height 12
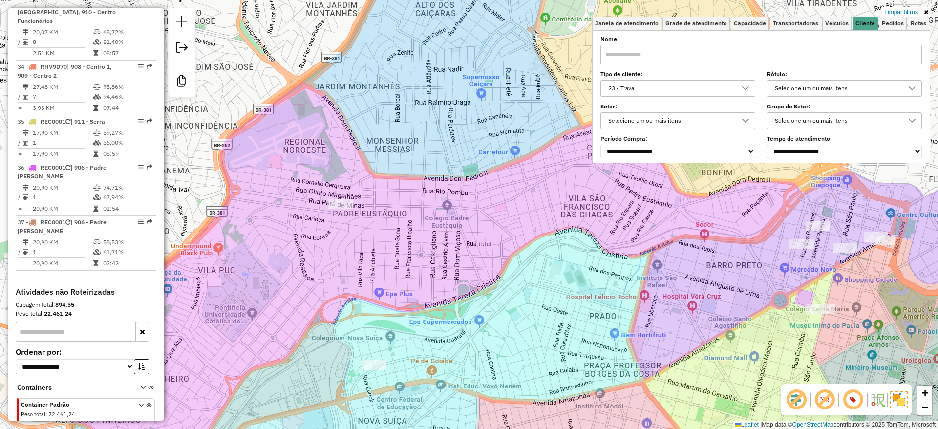
click at [888, 11] on link "Limpar filtros" at bounding box center [902, 12] width 38 height 11
click at [514, 90] on div "Limpar filtros Janela de atendimento Grade de atendimento Capacidade Transporta…" at bounding box center [469, 214] width 938 height 429
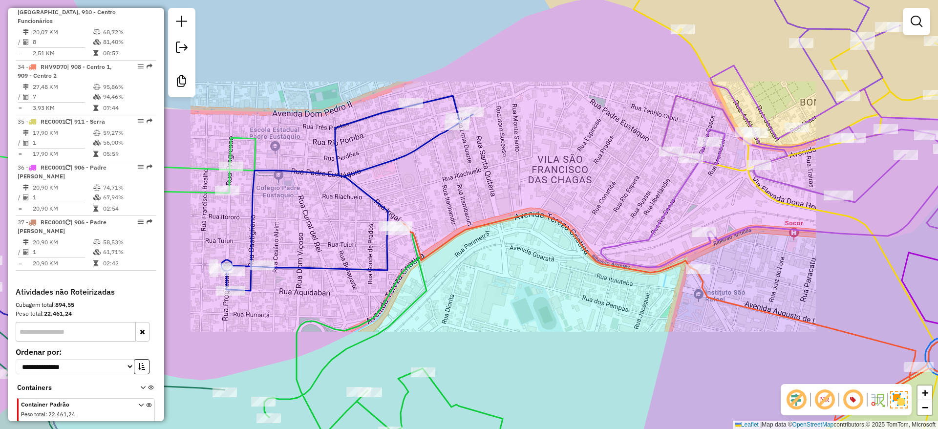
click at [476, 215] on div "Janela de atendimento Grade de atendimento Capacidade Transportadoras Veículos …" at bounding box center [469, 214] width 938 height 429
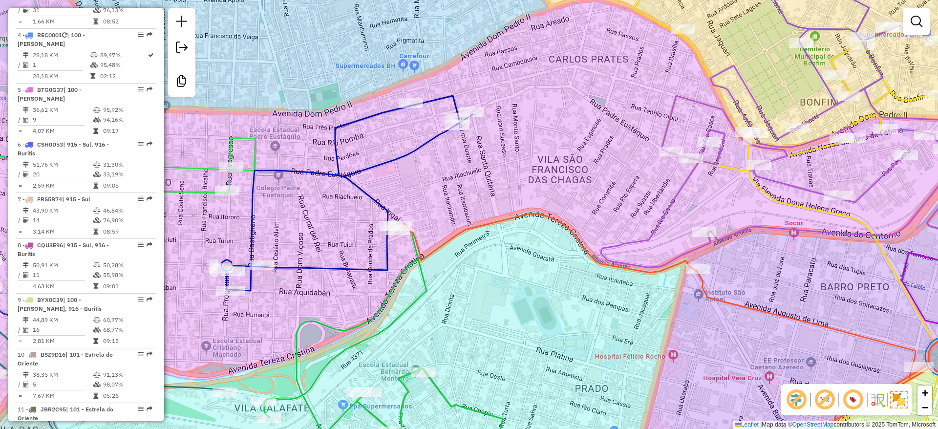
scroll to position [0, 0]
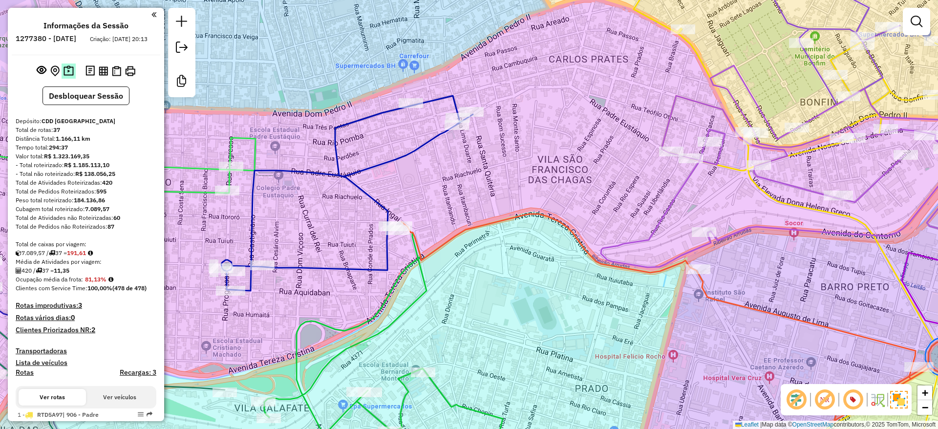
click at [66, 77] on img at bounding box center [69, 70] width 10 height 11
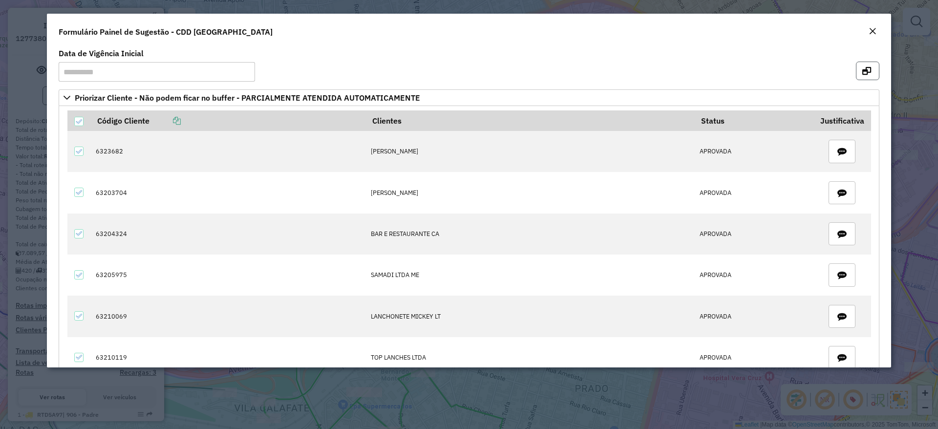
click at [868, 68] on icon "button" at bounding box center [867, 71] width 9 height 8
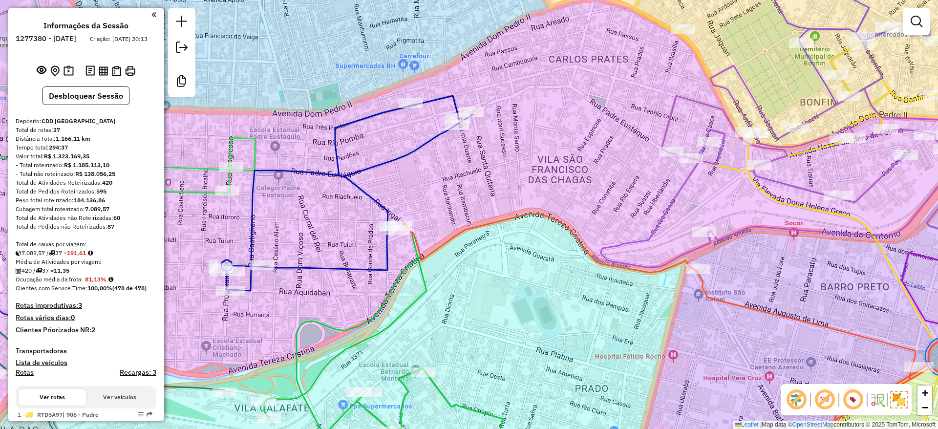
click at [290, 100] on div "Janela de atendimento Grade de atendimento Capacidade Transportadoras Veículos …" at bounding box center [469, 214] width 938 height 429
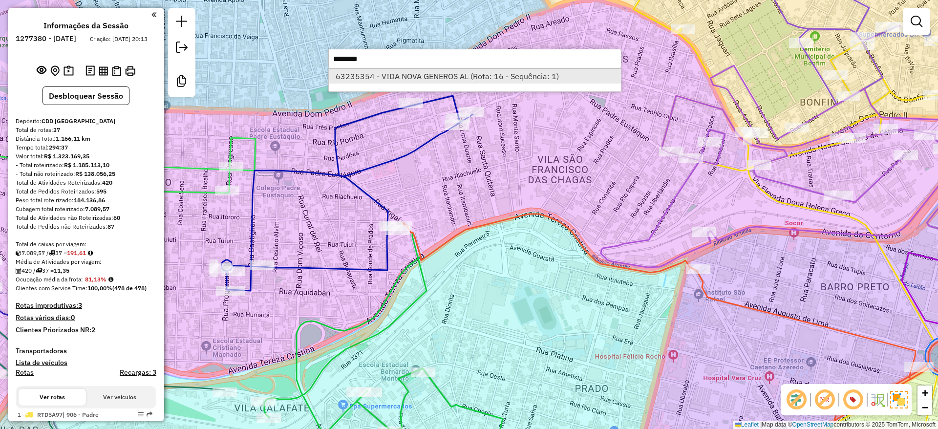
type input "********"
click at [376, 77] on li "63235354 - VIDA NOVA GENEROS AL (Rota: 16 - Sequência: 1)" at bounding box center [475, 76] width 292 height 15
select select "**********"
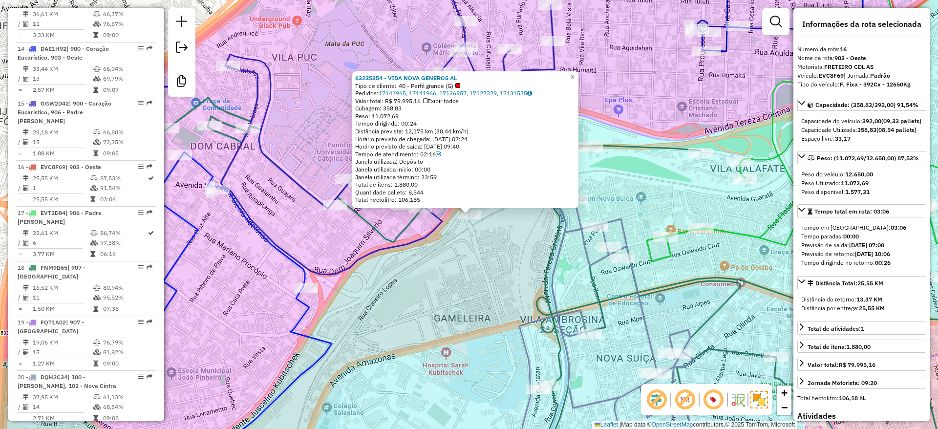
scroll to position [1266, 0]
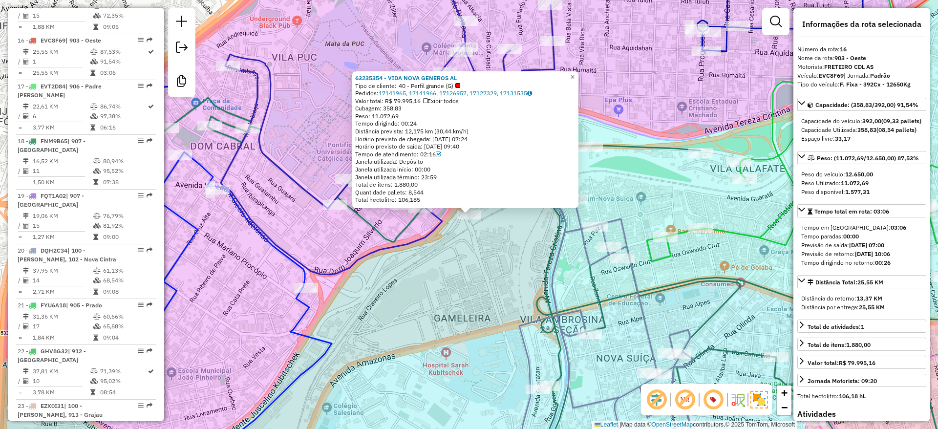
click at [310, 106] on div "63235354 - VIDA NOVA GENEROS AL Tipo de cliente: 40 - Perfil grande (G) Pedidos…" at bounding box center [469, 214] width 938 height 429
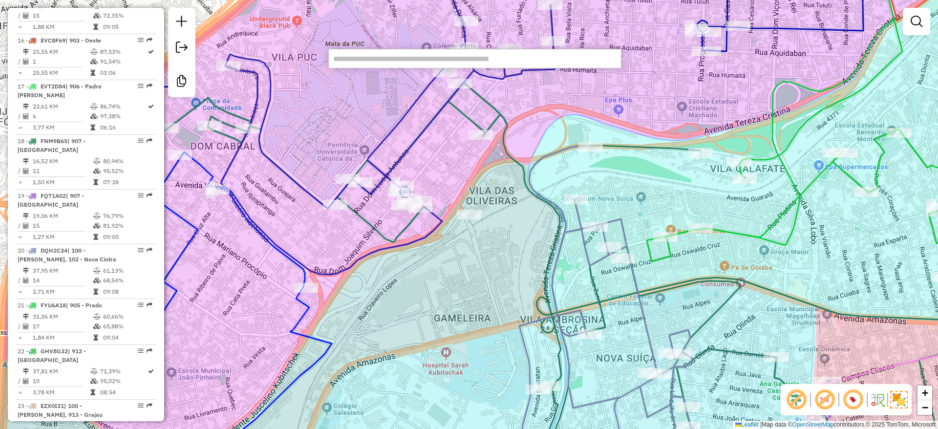
paste input "********"
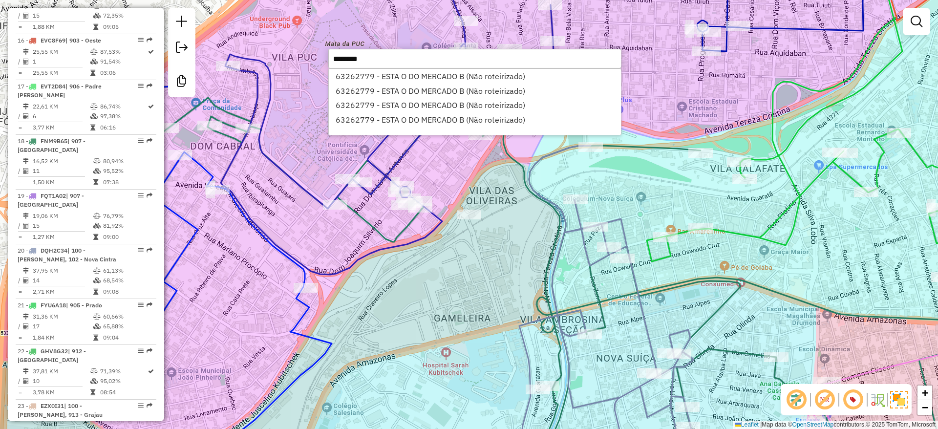
type input "********"
click at [368, 71] on li "63262779 - ESTA O DO MERCADO B (Não roteirizado)" at bounding box center [475, 76] width 292 height 15
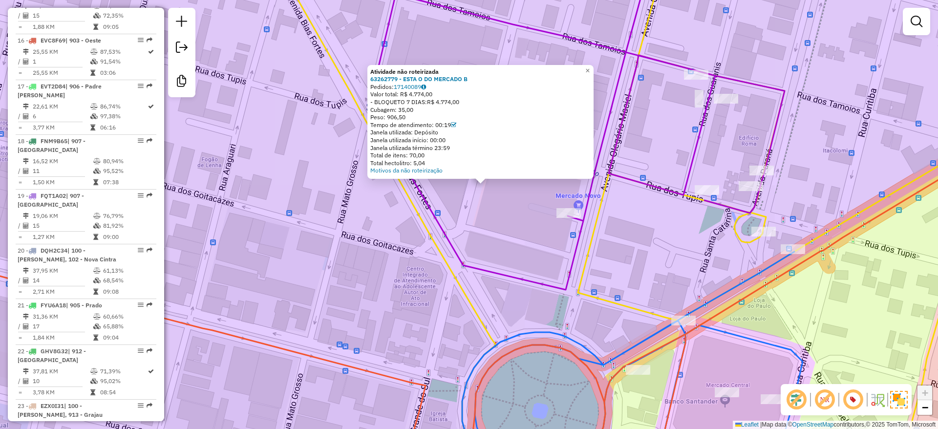
click at [818, 396] on em at bounding box center [824, 399] width 23 height 23
click at [530, 244] on div "Atividade não roteirizada 63262779 - ESTA O DO MERCADO B Pedidos: 17140089 Valo…" at bounding box center [469, 214] width 938 height 429
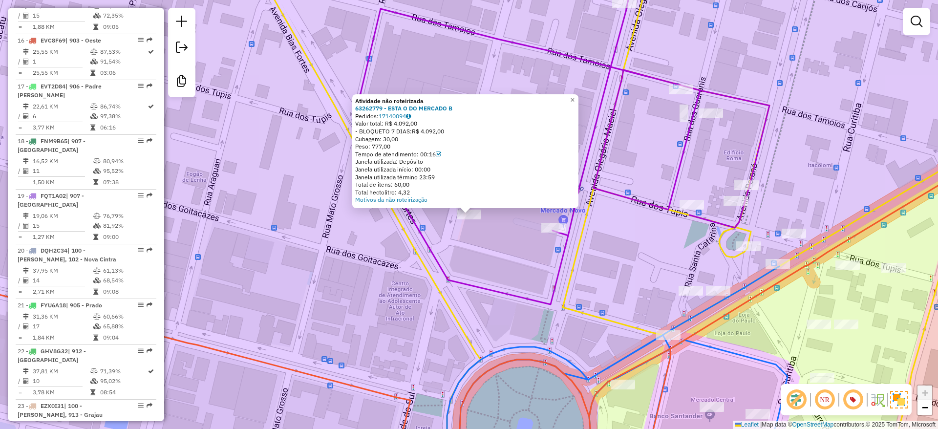
click at [497, 257] on div "Atividade não roteirizada 63262779 - ESTA O DO MERCADO B Pedidos: 17140094 Valo…" at bounding box center [469, 214] width 938 height 429
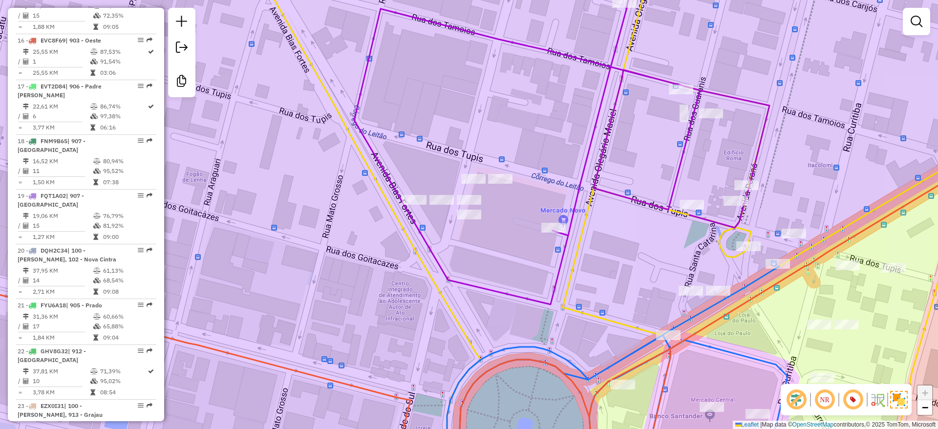
click at [306, 155] on div "Janela de atendimento Grade de atendimento Capacidade Transportadoras Veículos …" at bounding box center [469, 214] width 938 height 429
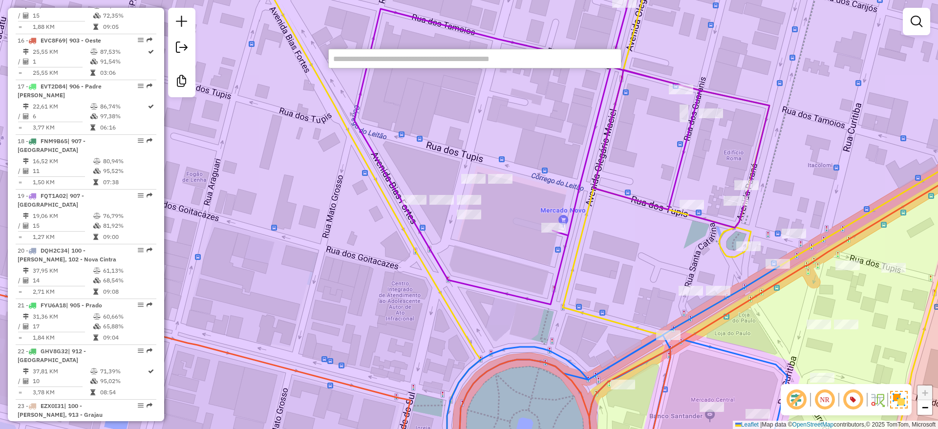
paste input "********"
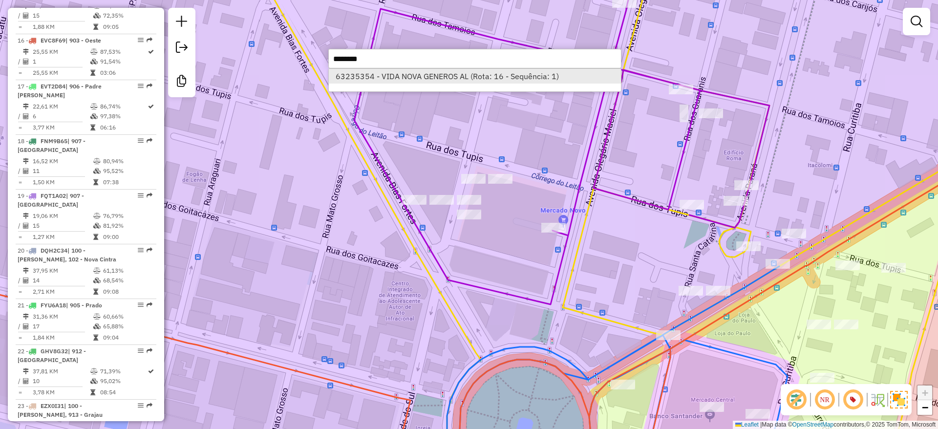
type input "********"
click at [409, 76] on li "63235354 - VIDA NOVA GENEROS AL (Rota: 16 - Sequência: 1)" at bounding box center [475, 76] width 292 height 15
select select "**********"
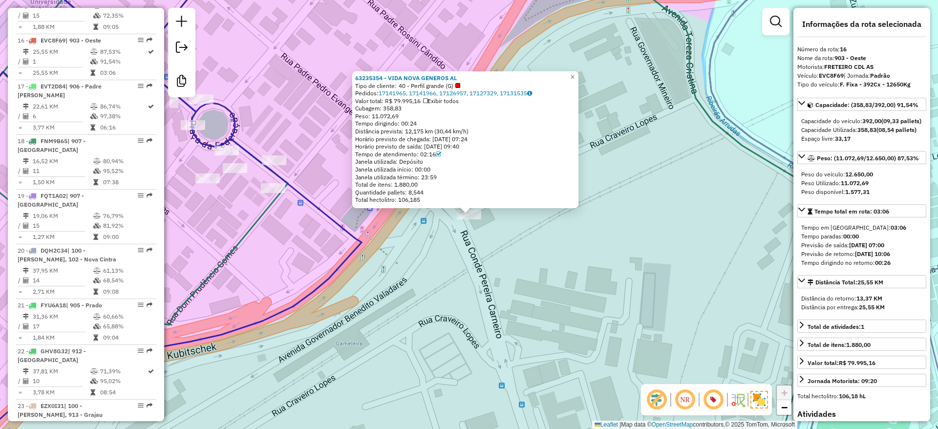
click at [455, 253] on div "63235354 - VIDA NOVA GENEROS AL Tipo de cliente: 40 - Perfil grande (G) Pedidos…" at bounding box center [469, 214] width 938 height 429
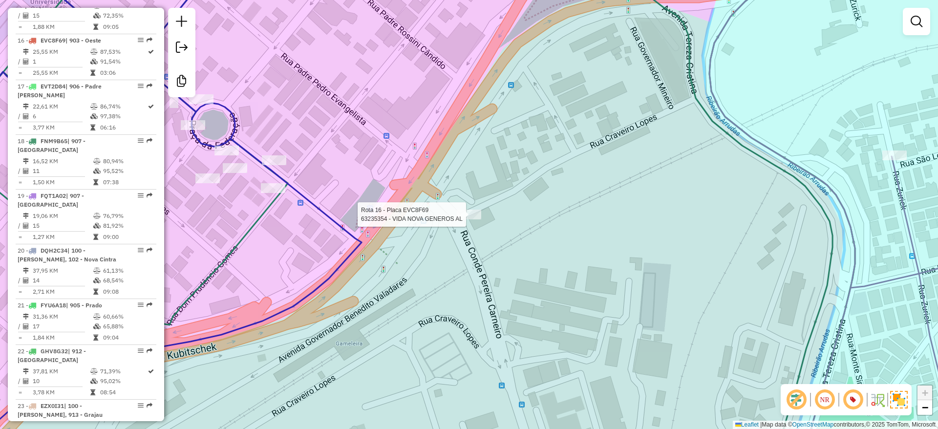
select select "**********"
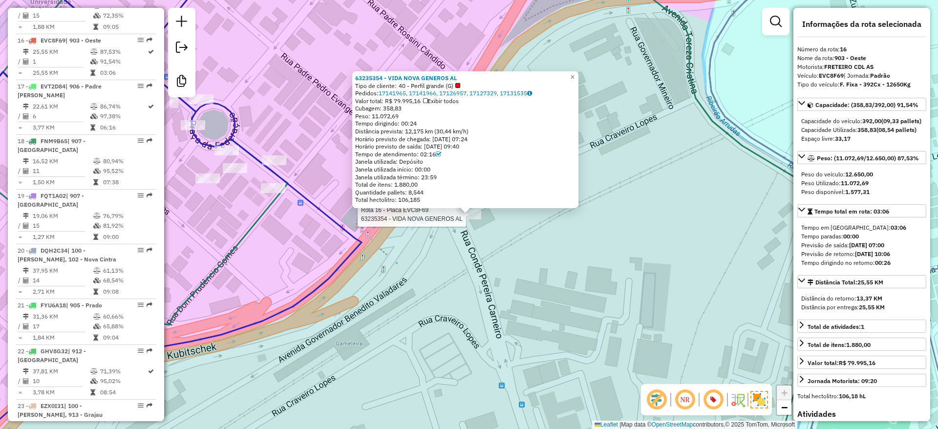
click at [356, 250] on icon at bounding box center [134, 206] width 456 height 499
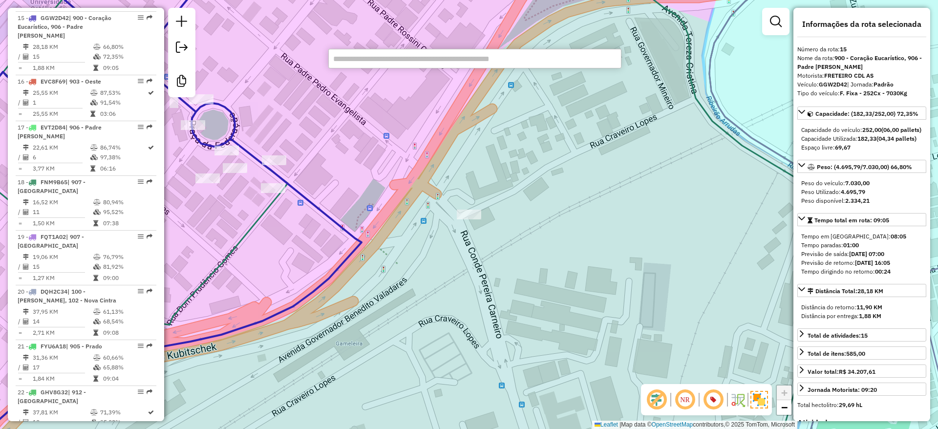
scroll to position [1211, 0]
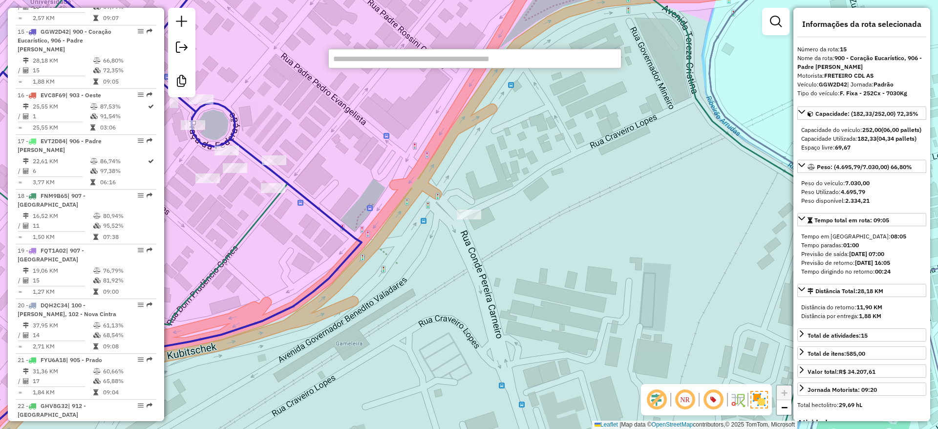
paste input "********"
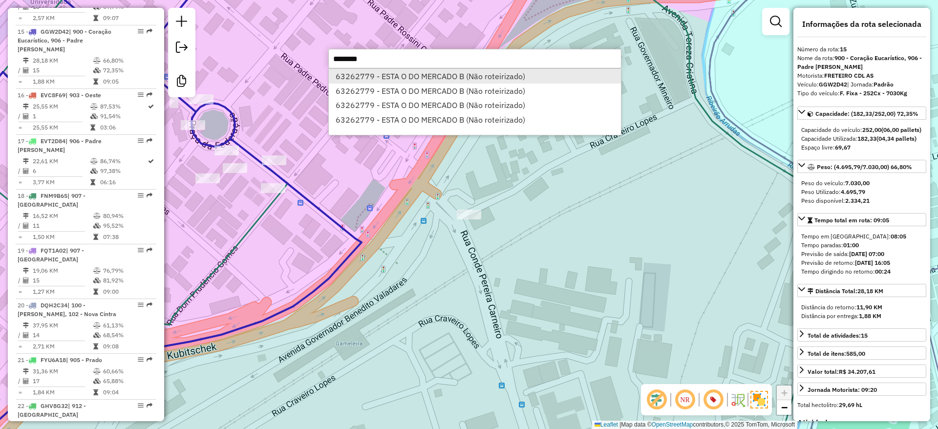
type input "********"
click at [404, 74] on li "63262779 - ESTA O DO MERCADO B (Não roteirizado)" at bounding box center [475, 76] width 292 height 15
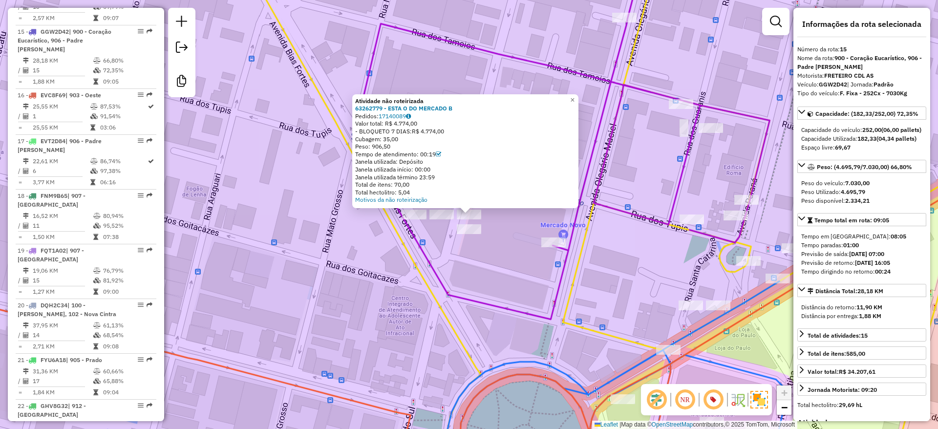
click at [458, 269] on div "Atividade não roteirizada 63262779 - ESTA O DO MERCADO B Pedidos: 17140089 Valo…" at bounding box center [469, 214] width 938 height 429
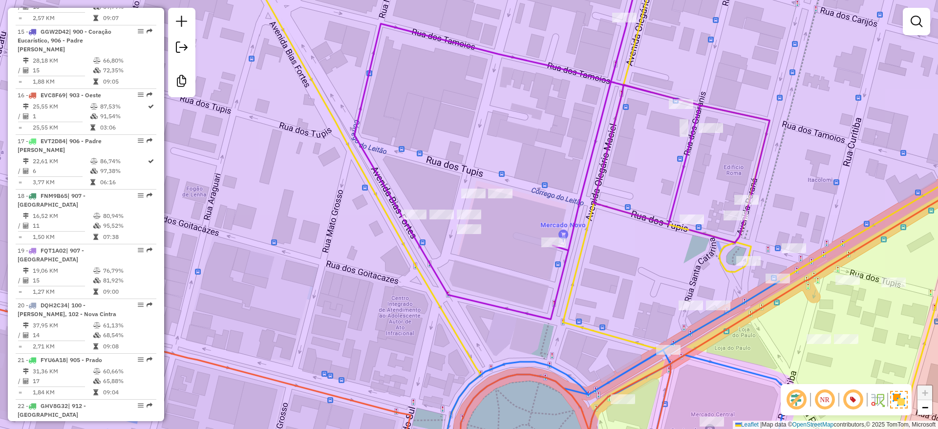
click at [413, 219] on div at bounding box center [414, 215] width 24 height 10
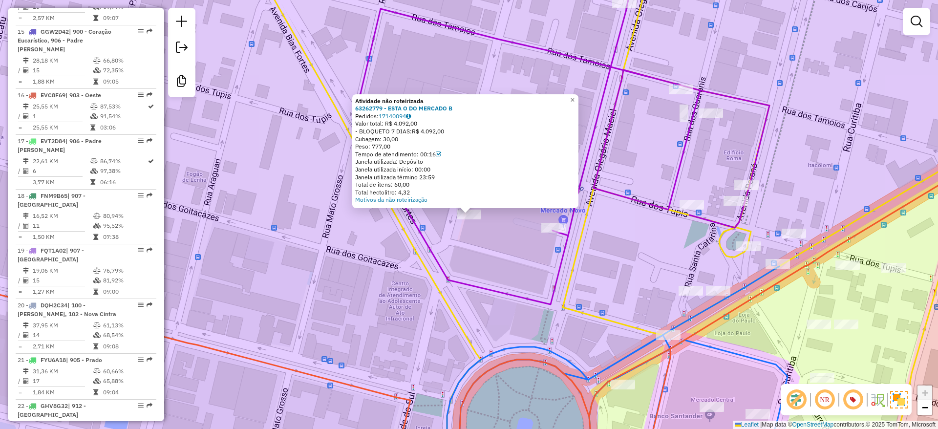
click at [482, 244] on div "Atividade não roteirizada 63262779 - ESTA O DO MERCADO B Pedidos: 17140094 Valo…" at bounding box center [469, 214] width 938 height 429
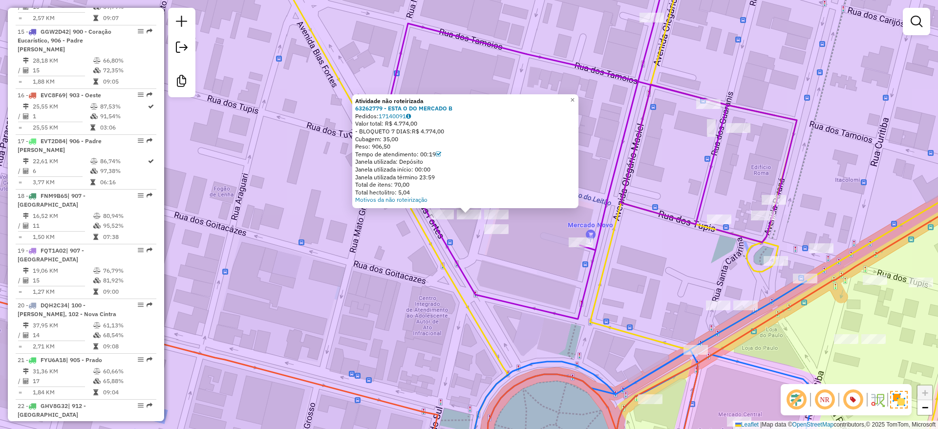
click at [501, 208] on div "Atividade não roteirizada 63262779 - ESTA O DO MERCADO B Pedidos: 17140091 Valo…" at bounding box center [465, 151] width 226 height 114
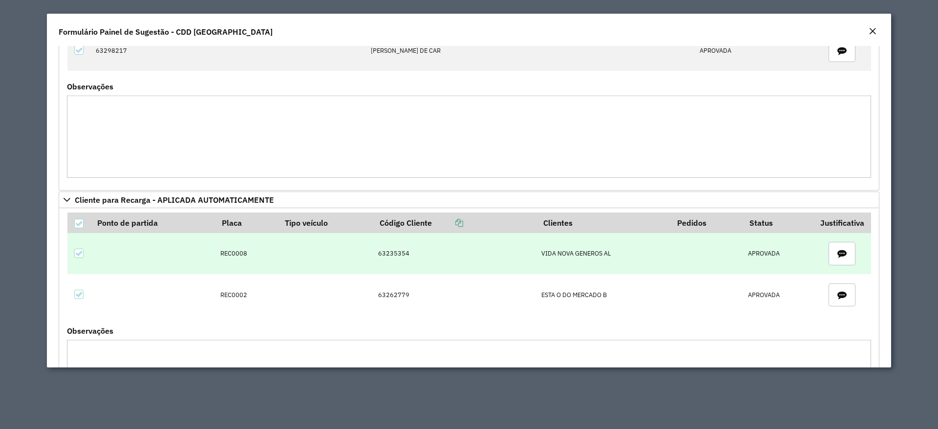
scroll to position [1515, 0]
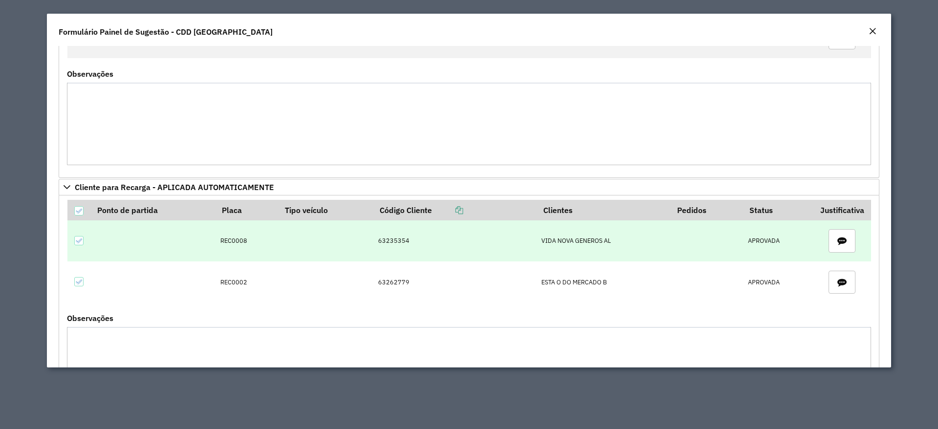
click at [385, 244] on td "63235354" at bounding box center [454, 240] width 163 height 41
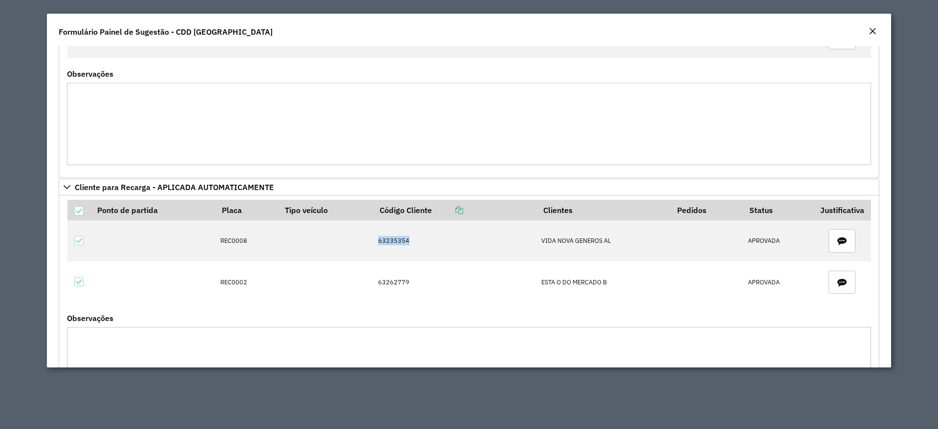
copy td "63235354"
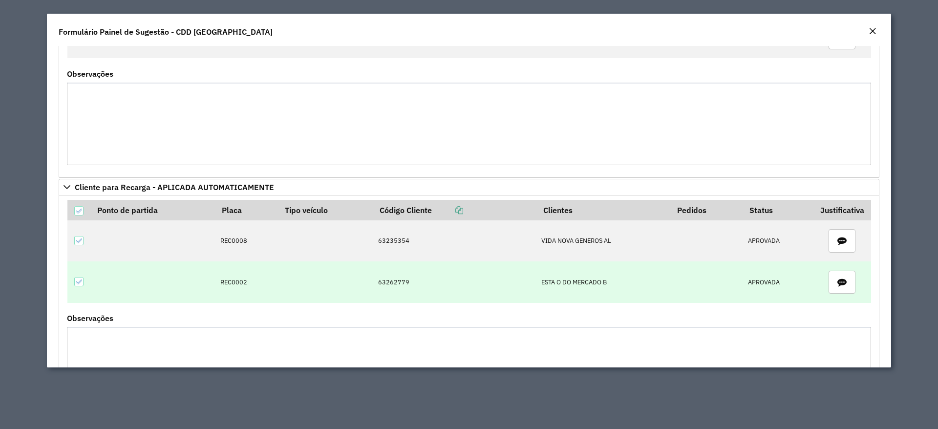
click at [386, 283] on td "63262779" at bounding box center [454, 281] width 163 height 41
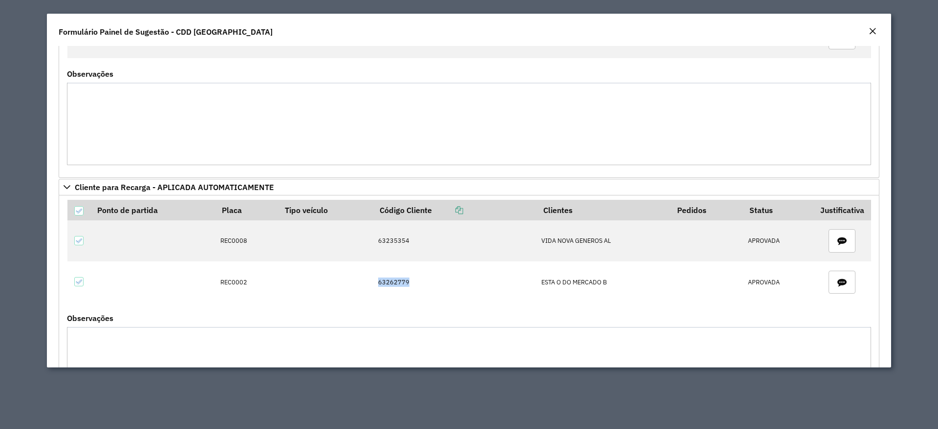
copy td "63262779"
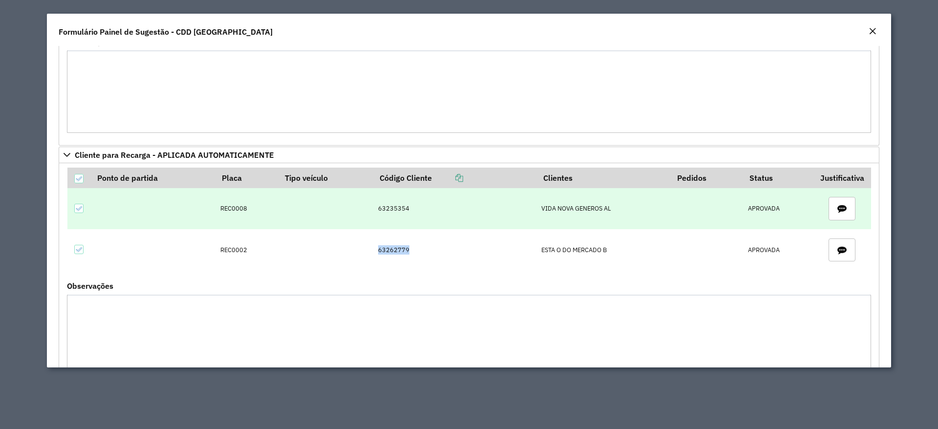
scroll to position [1583, 0]
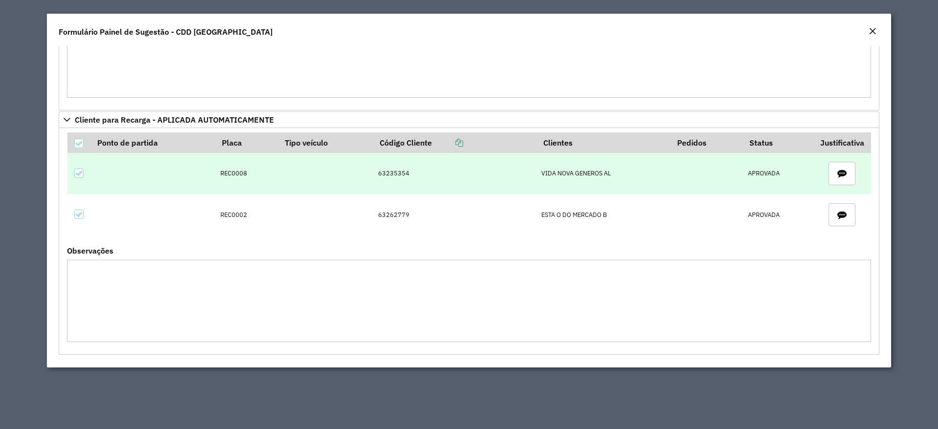
click at [392, 174] on td "63235354" at bounding box center [454, 173] width 163 height 41
copy td "63235354"
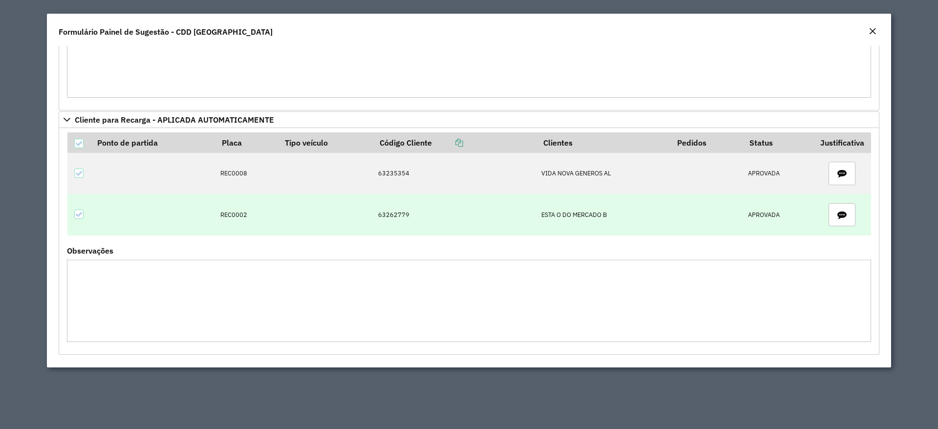
click at [382, 213] on td "63262779" at bounding box center [454, 214] width 163 height 41
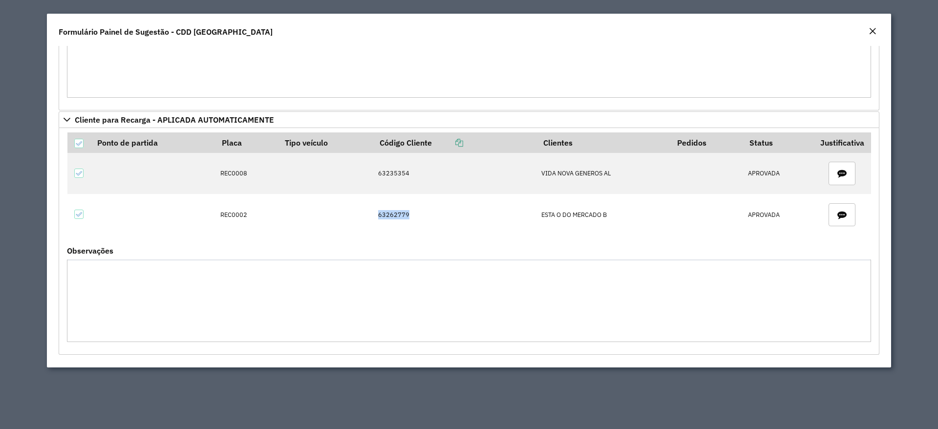
copy td "63262779"
